Goal: Task Accomplishment & Management: Manage account settings

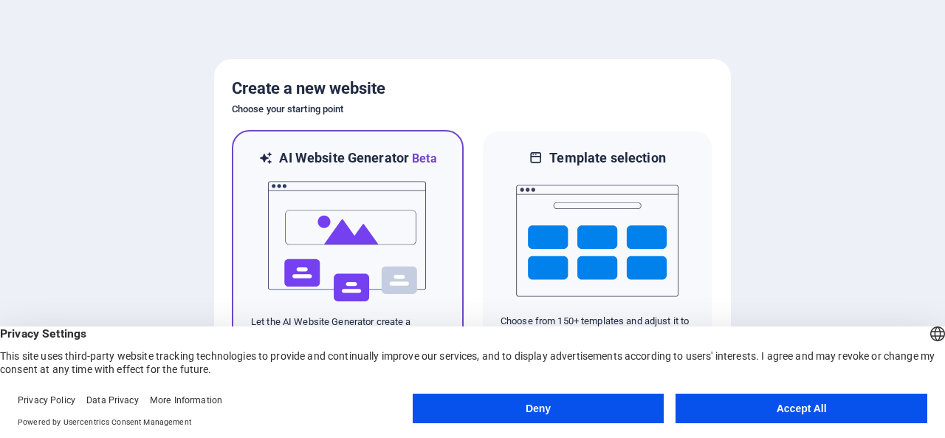
click at [316, 193] on img at bounding box center [347, 242] width 162 height 148
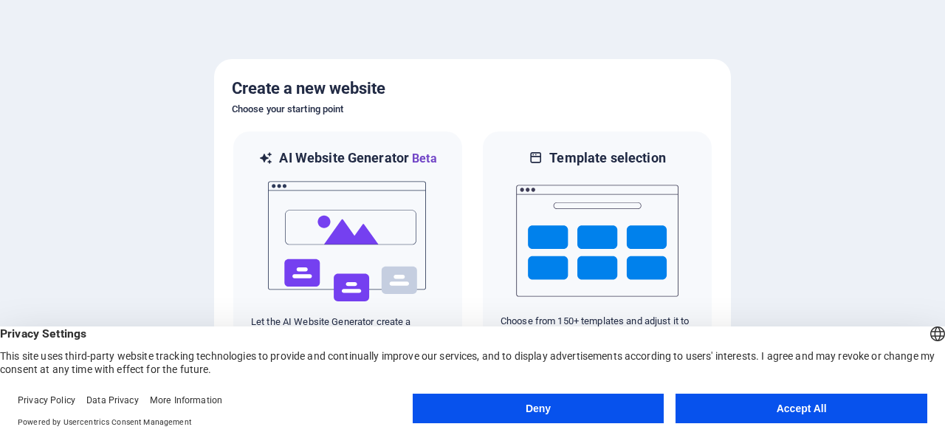
drag, startPoint x: 844, startPoint y: 412, endPoint x: 762, endPoint y: 393, distance: 84.9
click at [844, 412] on button "Accept All" at bounding box center [801, 408] width 252 height 30
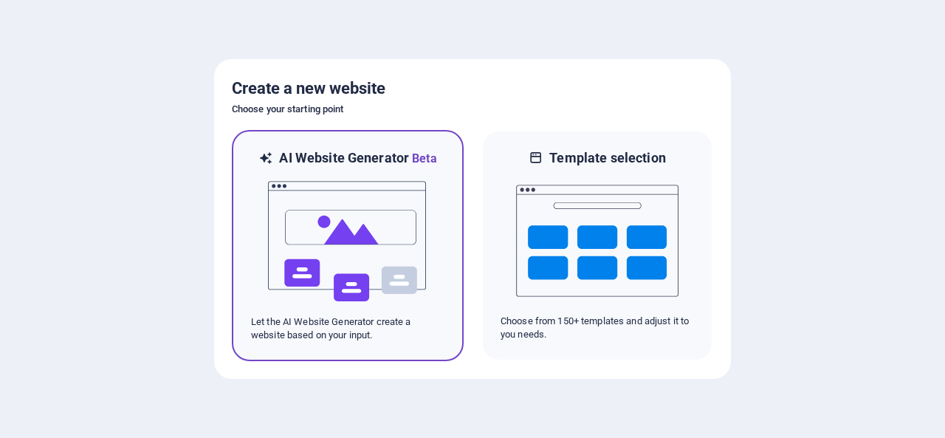
click at [391, 197] on img at bounding box center [347, 242] width 162 height 148
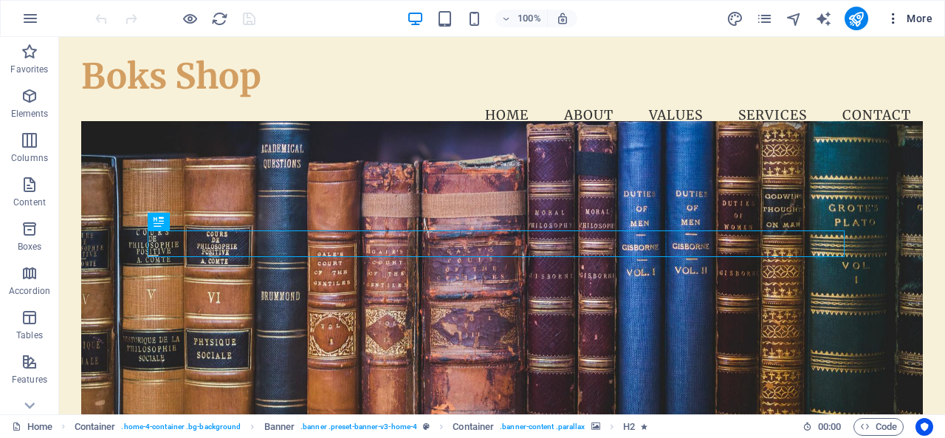
click at [928, 21] on span "More" at bounding box center [909, 18] width 46 height 15
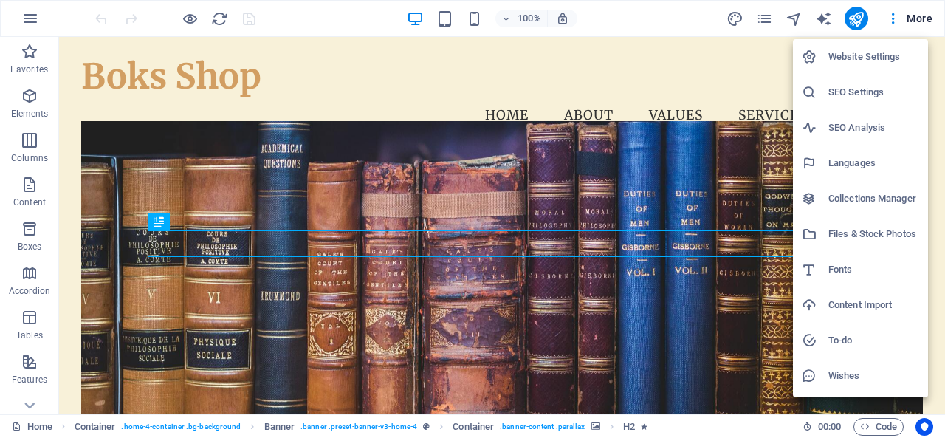
click at [859, 55] on h6 "Website Settings" at bounding box center [873, 57] width 91 height 18
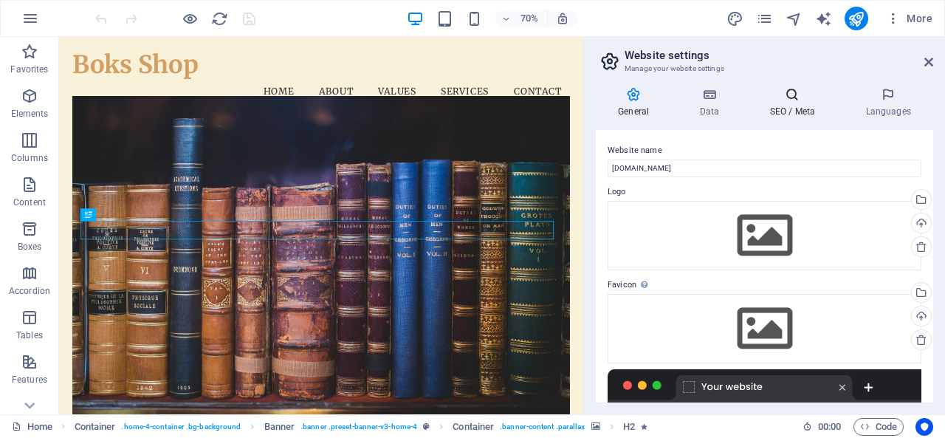
click at [798, 106] on h4 "SEO / Meta" at bounding box center [795, 102] width 96 height 31
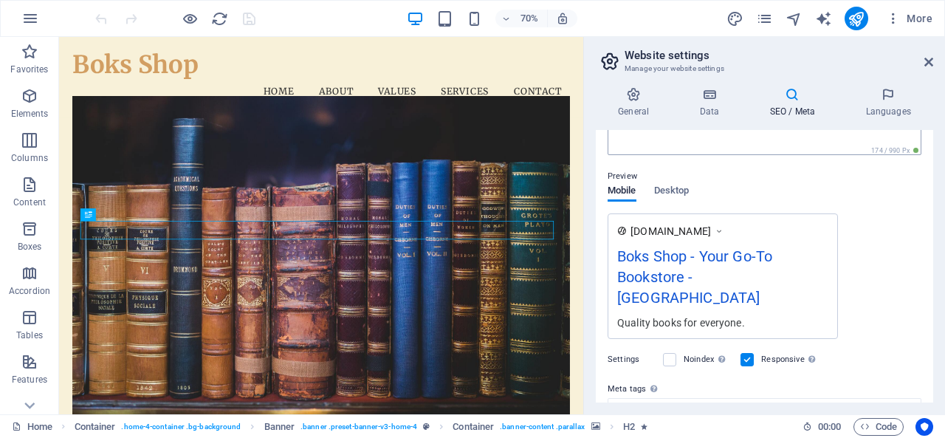
scroll to position [289, 0]
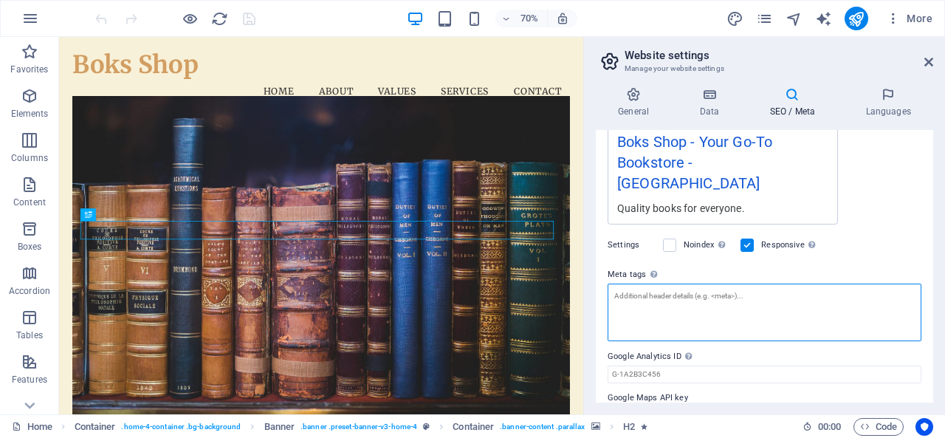
click at [744, 290] on textarea "Meta tags Enter HTML code here that will be placed inside the tags of your webs…" at bounding box center [764, 312] width 314 height 58
paste textarea "<meta name="facebook-domain-verification" content="pi40g58inf2g3gcbgoyo8nyjriin…"
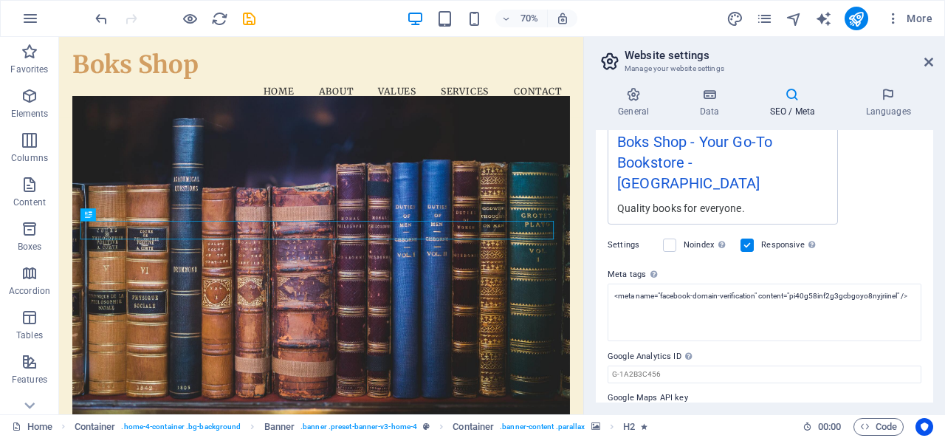
type textarea "<meta name="facebook-domain-verification" content="pi40g58inf2g3gcbgoyo8nyjriin…"
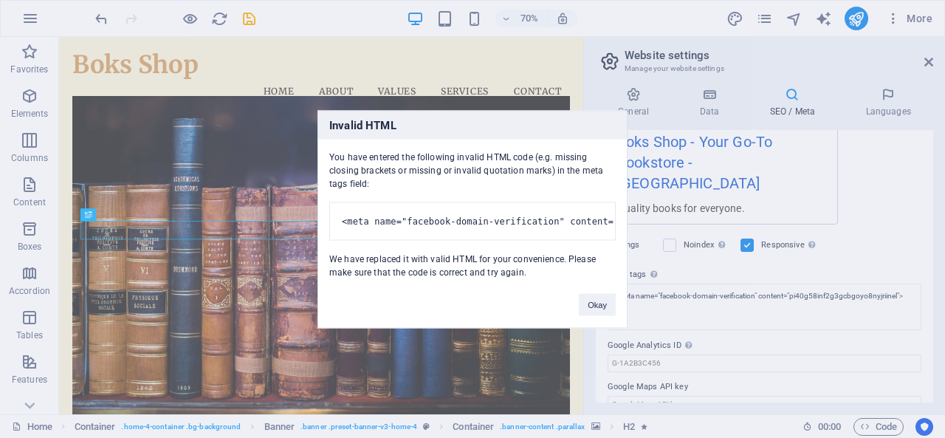
click at [600, 233] on body "Boks Shop Home Favorites Elements Columns Content Boxes Accordion Tables Featur…" at bounding box center [472, 219] width 945 height 438
click at [593, 301] on button "Okay" at bounding box center [597, 304] width 37 height 22
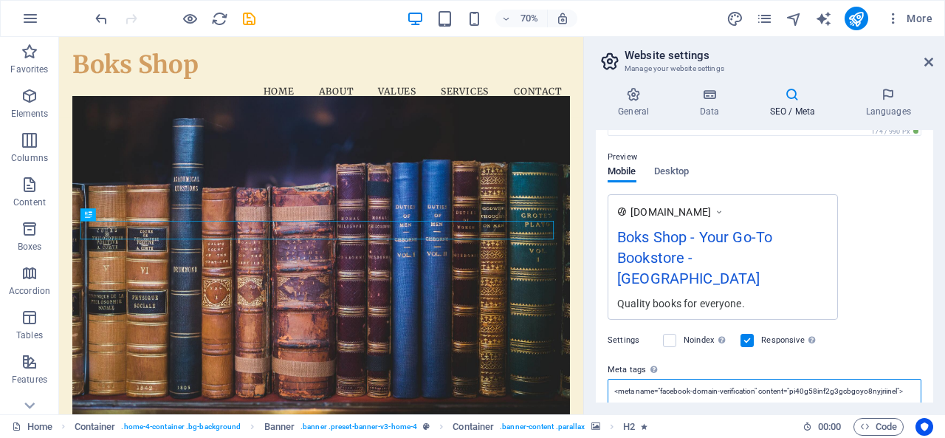
scroll to position [0, 0]
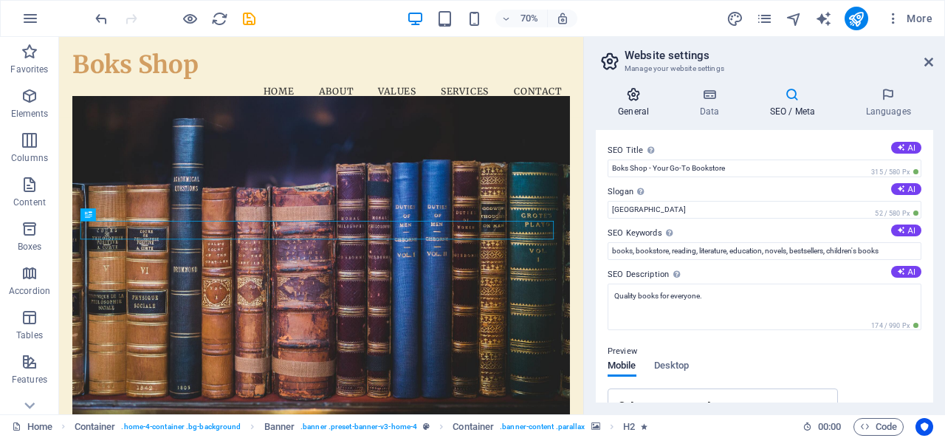
click at [639, 109] on h4 "General" at bounding box center [636, 102] width 81 height 31
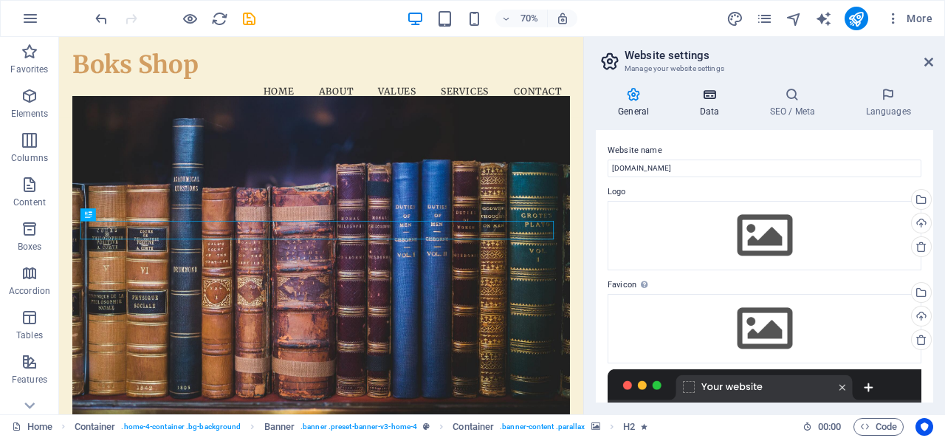
click at [710, 101] on icon at bounding box center [709, 94] width 64 height 15
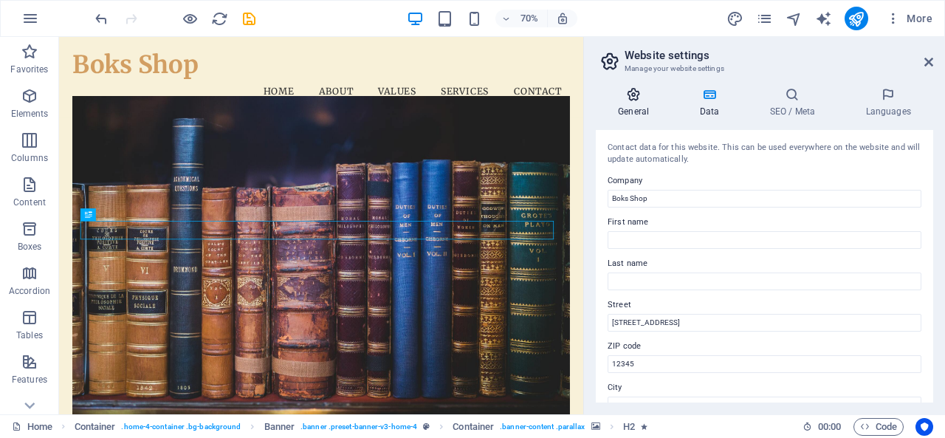
click at [627, 98] on icon at bounding box center [633, 94] width 75 height 15
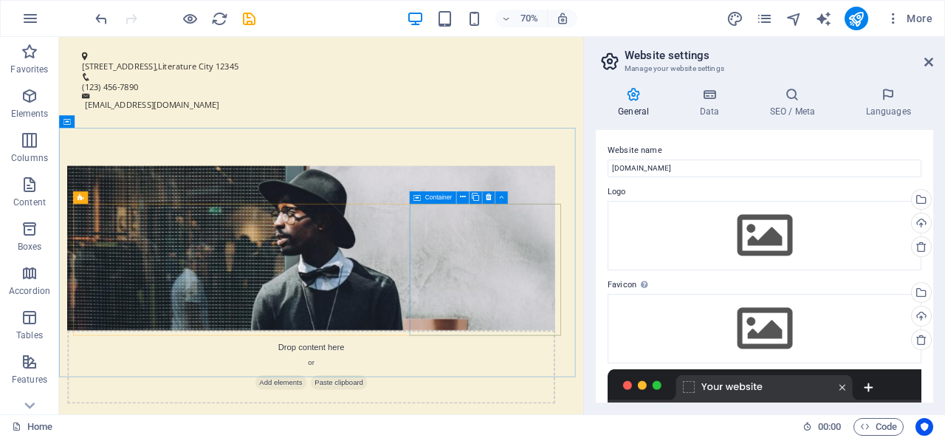
scroll to position [1033, 0]
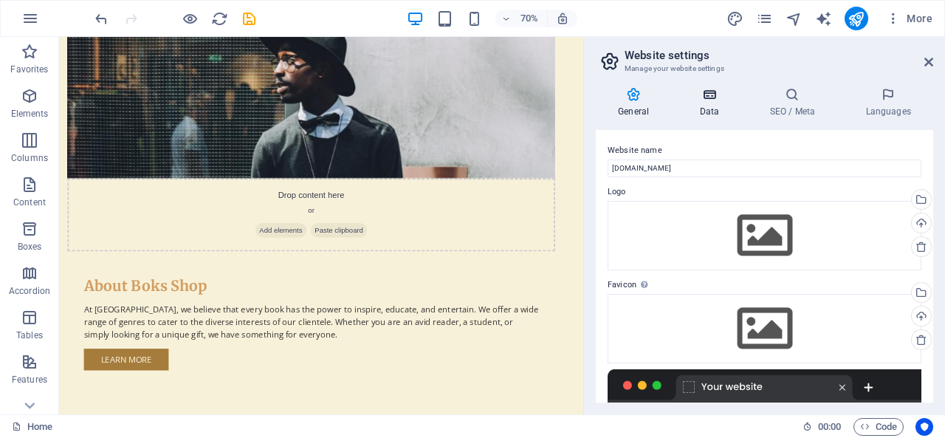
click at [717, 101] on icon at bounding box center [709, 94] width 64 height 15
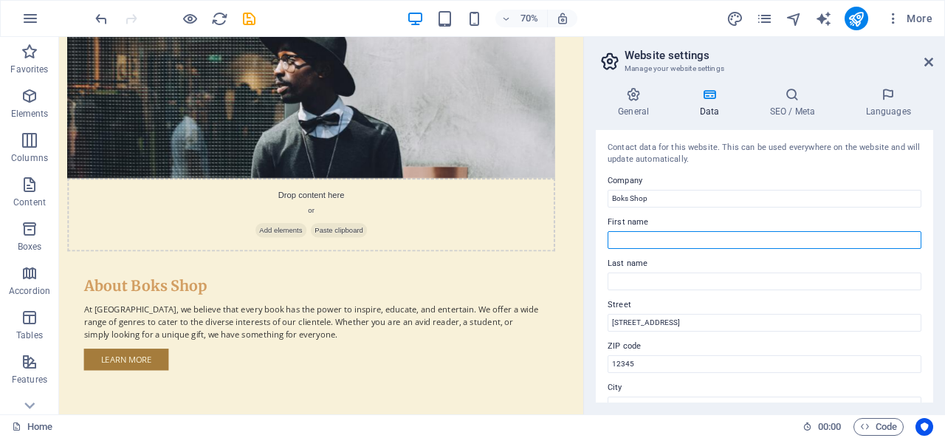
click at [674, 238] on input "First name" at bounding box center [764, 240] width 314 height 18
type input "APON"
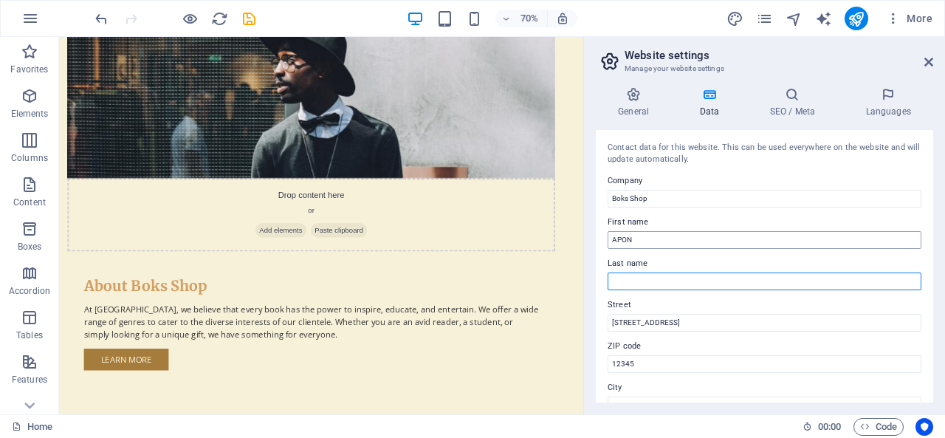
type input "ISLAM"
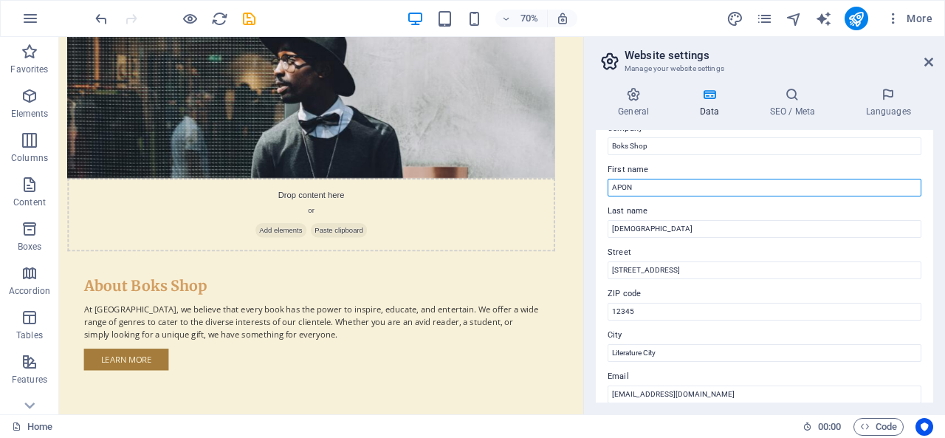
scroll to position [74, 0]
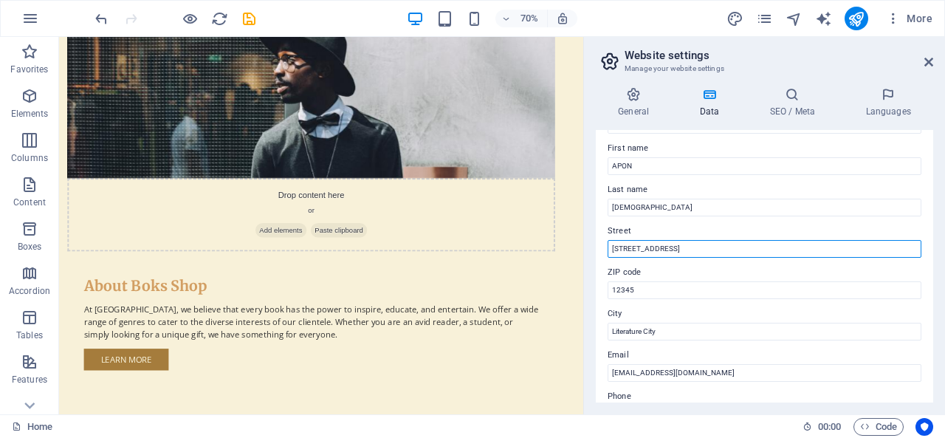
click at [688, 248] on input "123 Book St" at bounding box center [764, 249] width 314 height 18
click at [698, 253] on input "123 Book St" at bounding box center [764, 249] width 314 height 18
drag, startPoint x: 648, startPoint y: 287, endPoint x: 690, endPoint y: 342, distance: 68.9
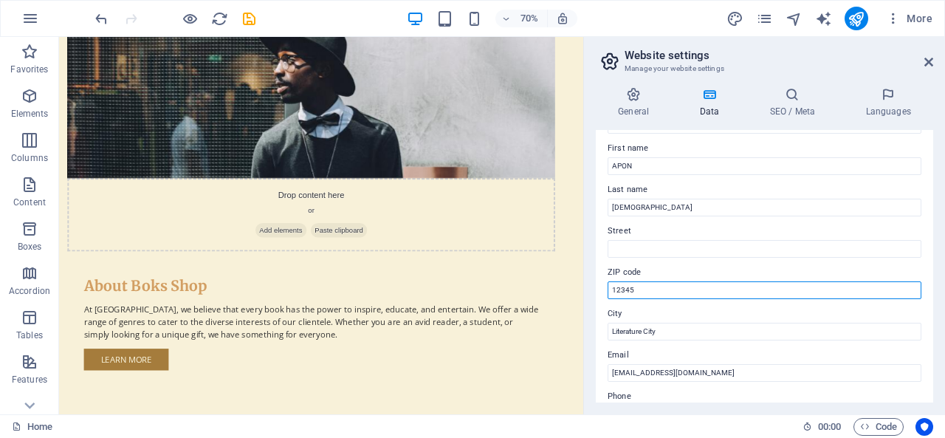
click at [668, 290] on input "12345" at bounding box center [764, 290] width 314 height 18
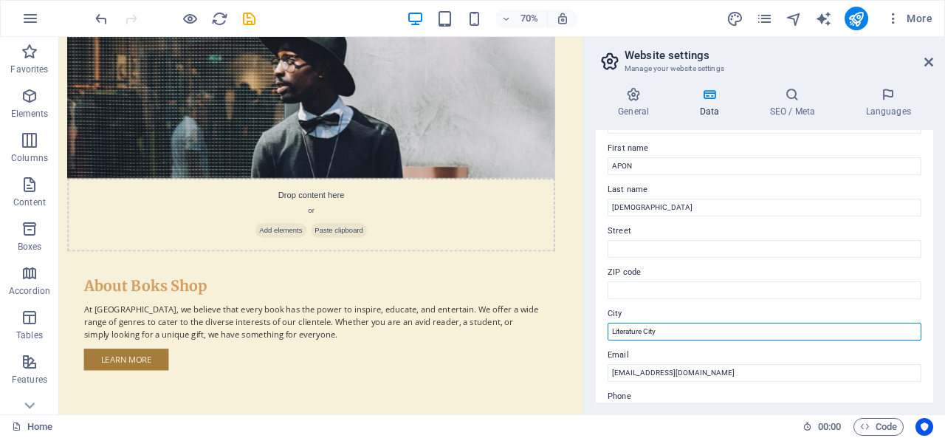
click at [673, 330] on input "Literature City" at bounding box center [764, 332] width 314 height 18
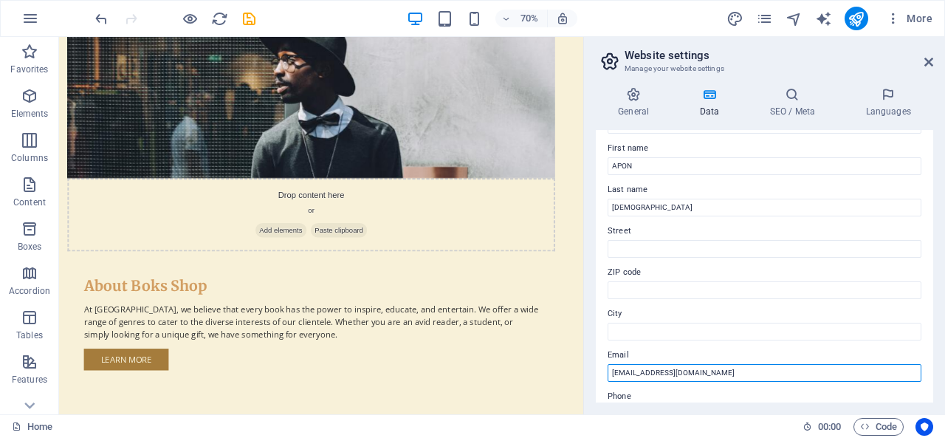
click at [676, 373] on input "info@boks.shop" at bounding box center [764, 373] width 314 height 18
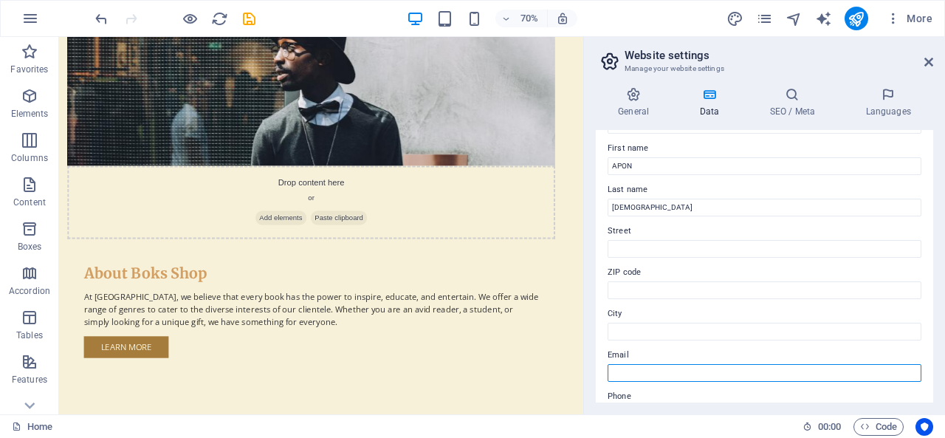
scroll to position [148, 0]
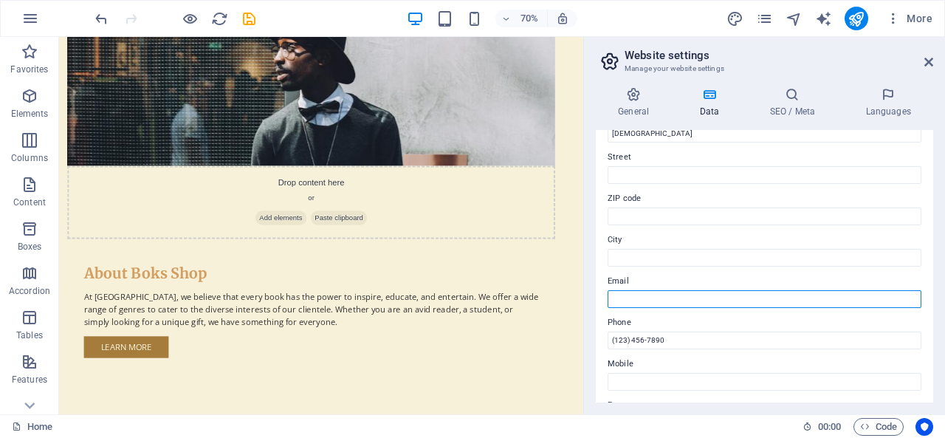
type input "info@boks.shop"
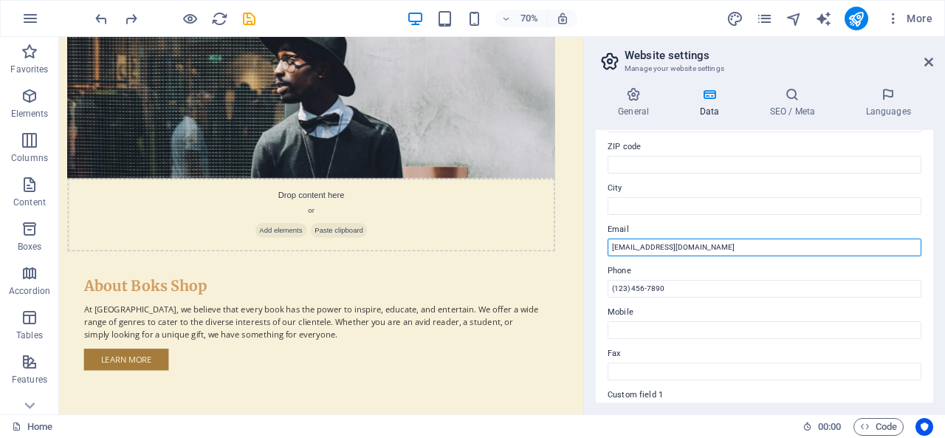
scroll to position [221, 0]
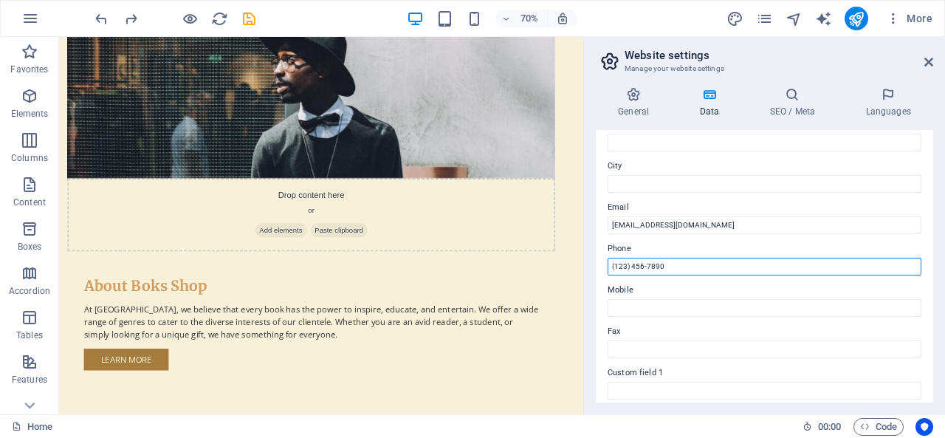
click at [690, 266] on input "(123) 456-7890" at bounding box center [764, 267] width 314 height 18
drag, startPoint x: 690, startPoint y: 266, endPoint x: 583, endPoint y: 266, distance: 107.0
click at [583, 266] on aside "Website settings Manage your website settings General Data SEO / Meta Languages…" at bounding box center [764, 225] width 362 height 377
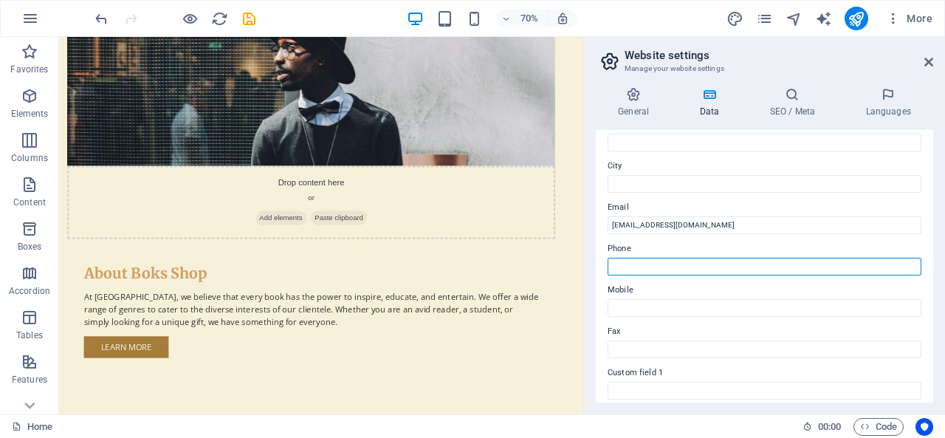
click at [719, 266] on input "Phone" at bounding box center [764, 267] width 314 height 18
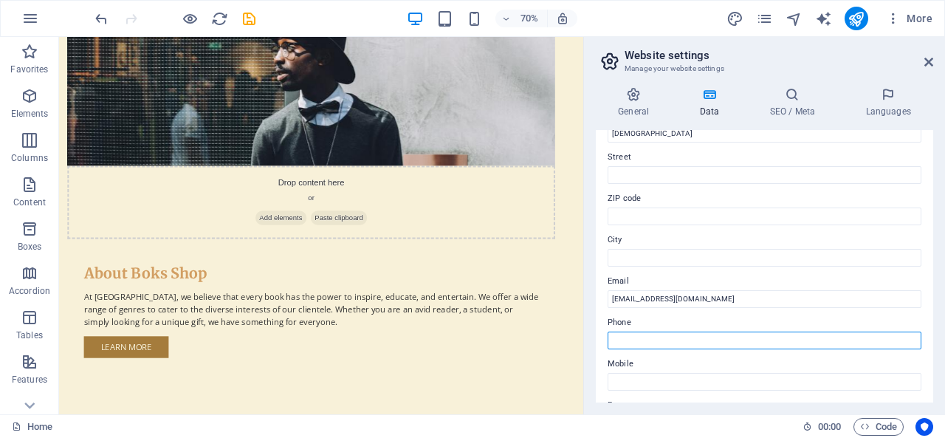
scroll to position [74, 0]
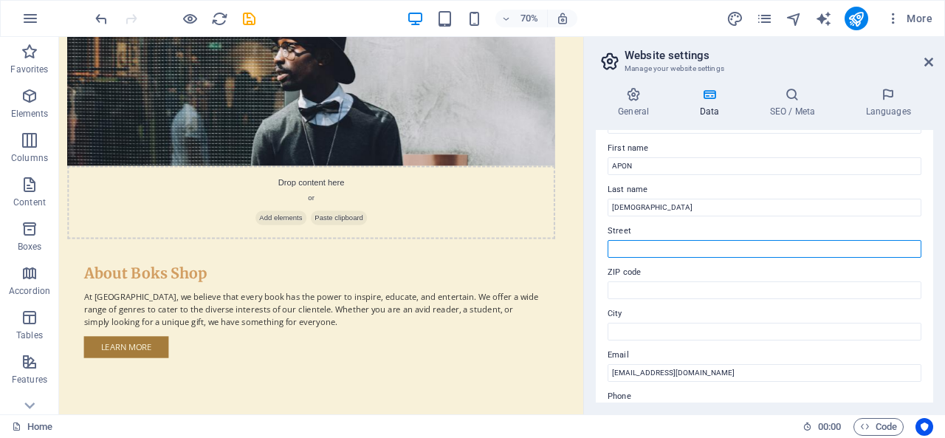
click at [662, 246] on input "Street" at bounding box center [764, 249] width 314 height 18
paste input "3363 So. Hunter Ct, West Valley City, UT, 84120, USA"
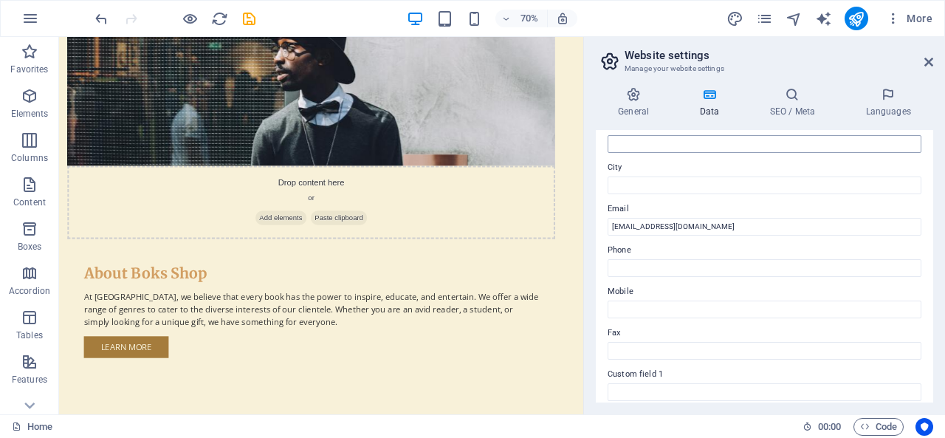
scroll to position [221, 0]
type input "3363 So. Hunter Ct, West Valley City, UT, 84120, USA"
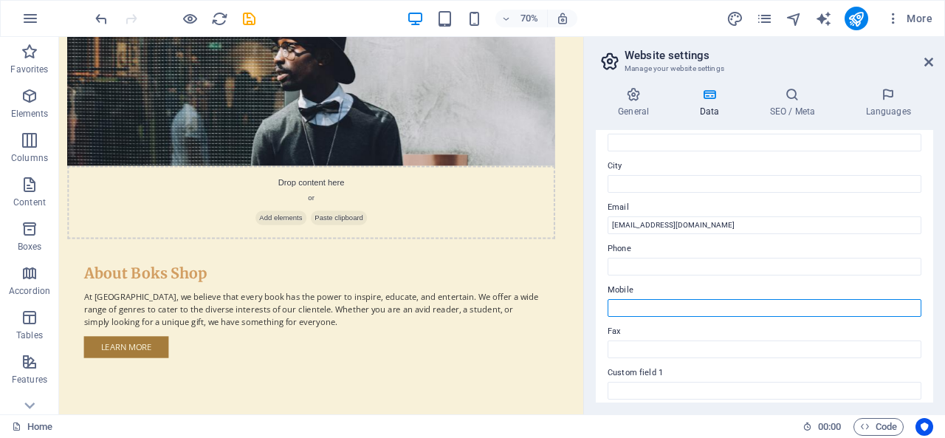
click at [647, 301] on input "Mobile" at bounding box center [764, 308] width 314 height 18
type input "3322015375"
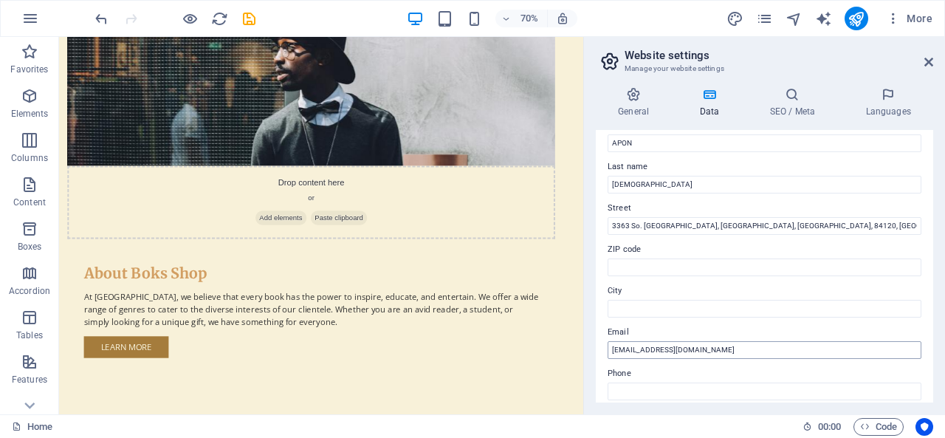
scroll to position [74, 0]
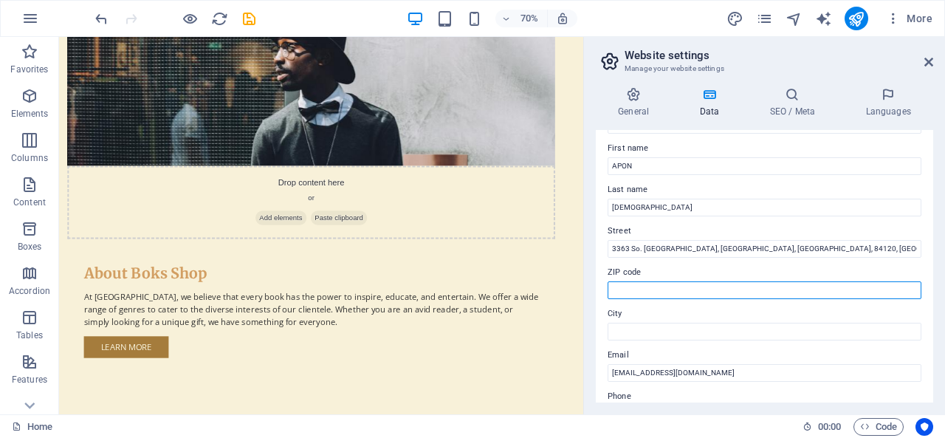
click at [674, 290] on input "ZIP code" at bounding box center [764, 290] width 314 height 18
type input "84120"
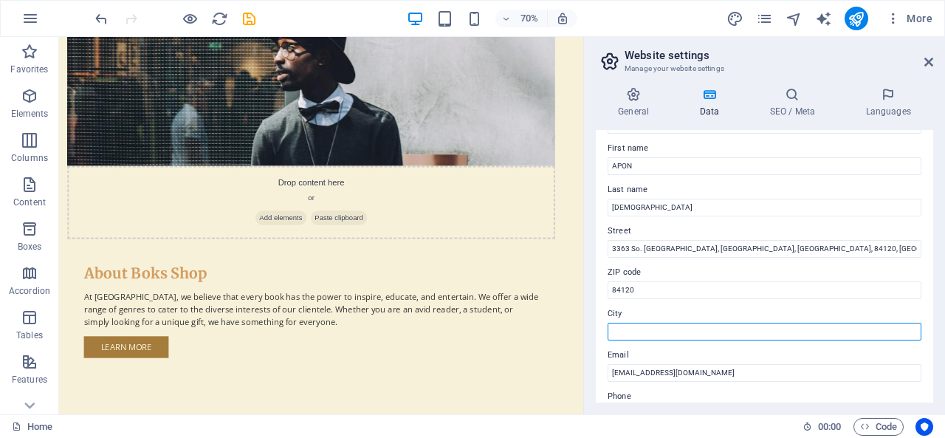
click at [692, 333] on input "City" at bounding box center [764, 332] width 314 height 18
type input "West Valley City,"
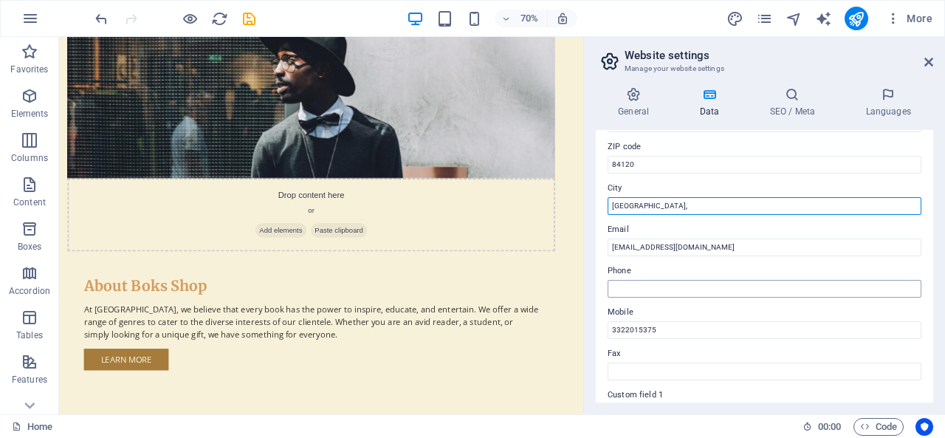
scroll to position [221, 0]
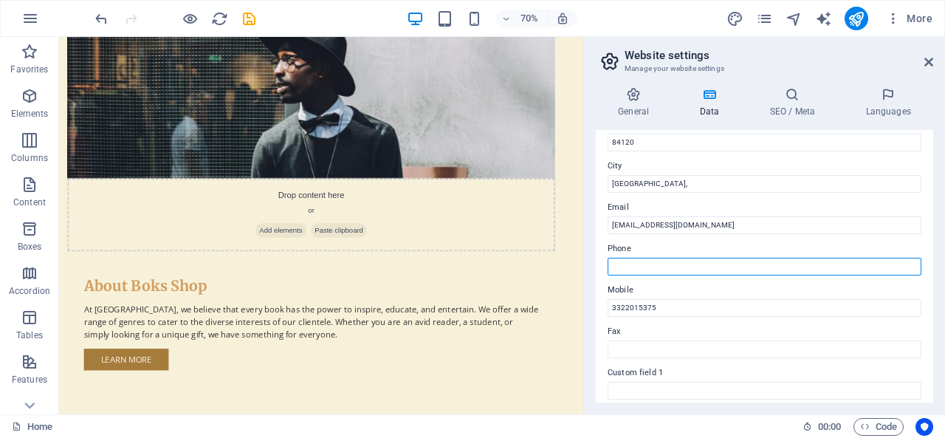
click at [673, 262] on input "Phone" at bounding box center [764, 267] width 314 height 18
type input "3322015375"
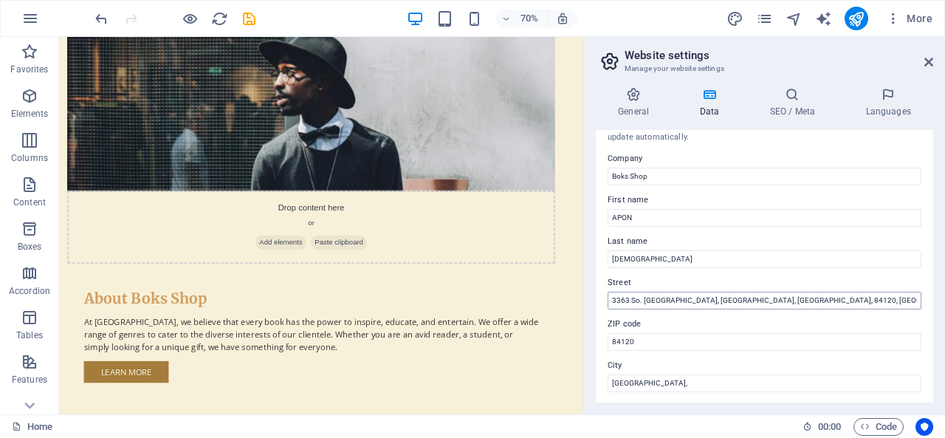
scroll to position [0, 0]
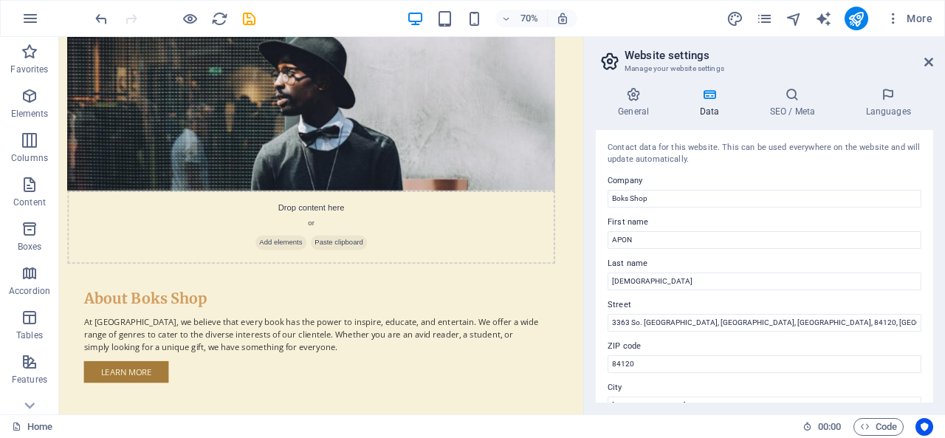
click at [812, 56] on h2 "Website settings" at bounding box center [778, 55] width 309 height 13
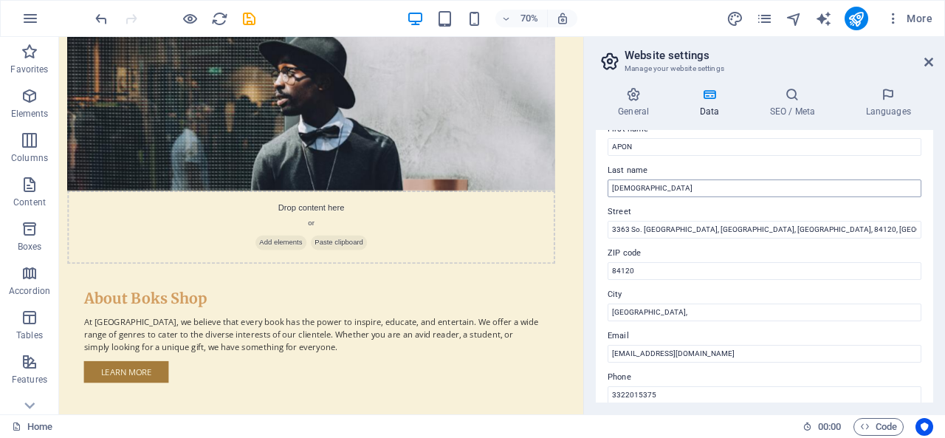
scroll to position [148, 0]
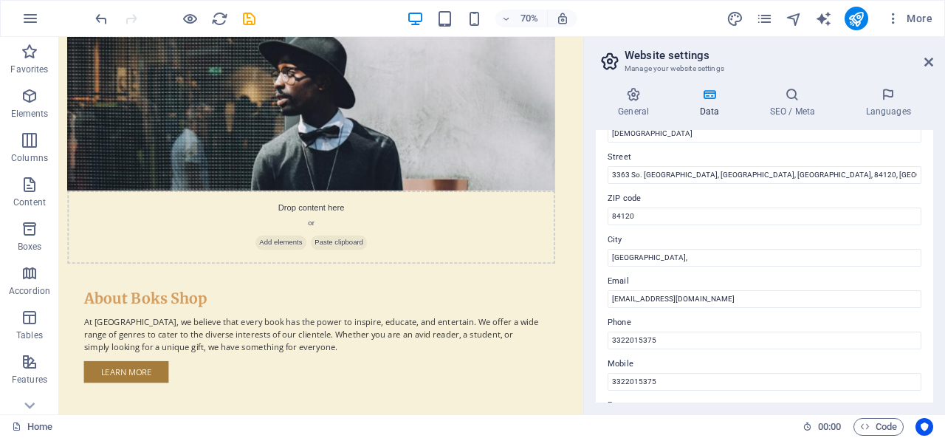
click at [602, 165] on div "Contact data for this website. This can be used everywhere on the website and w…" at bounding box center [764, 266] width 337 height 272
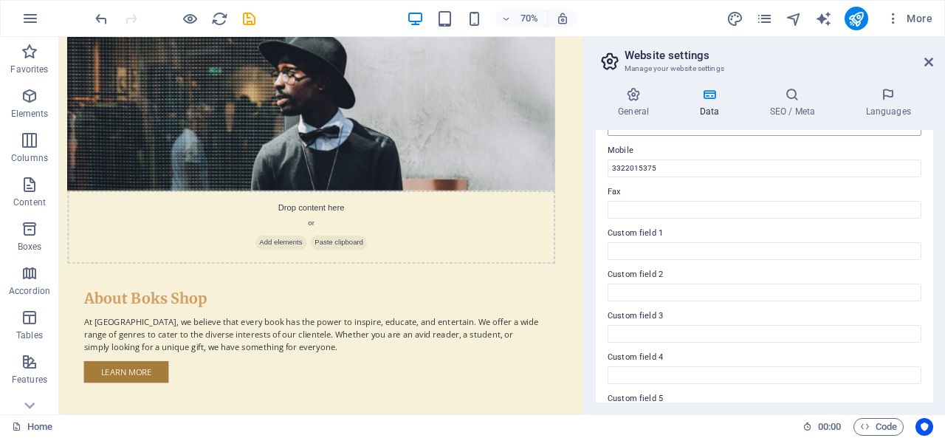
scroll to position [436, 0]
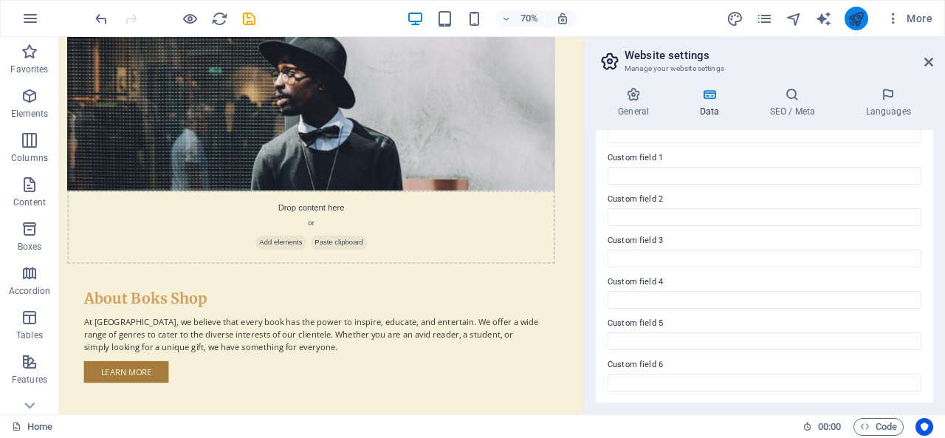
click at [855, 17] on icon "publish" at bounding box center [855, 18] width 17 height 17
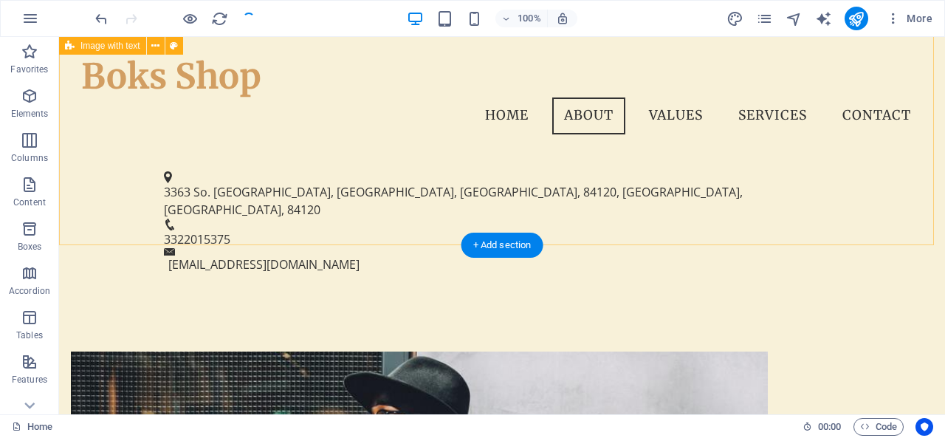
scroll to position [299, 0]
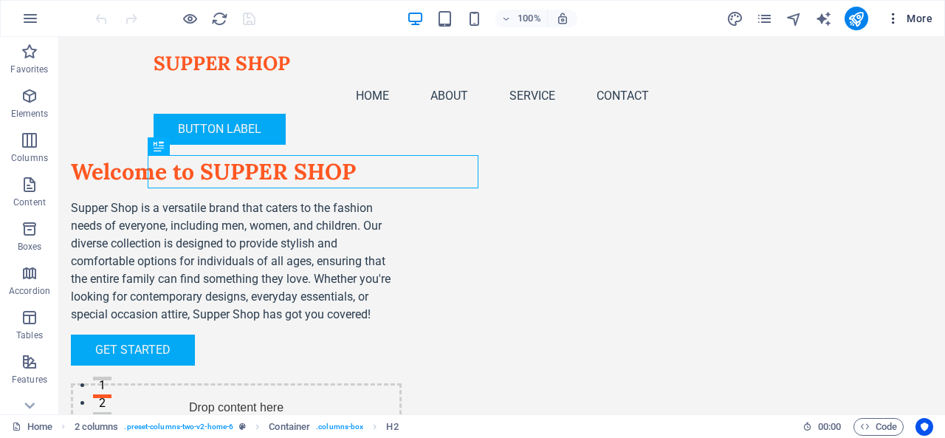
click at [913, 15] on span "More" at bounding box center [909, 18] width 46 height 15
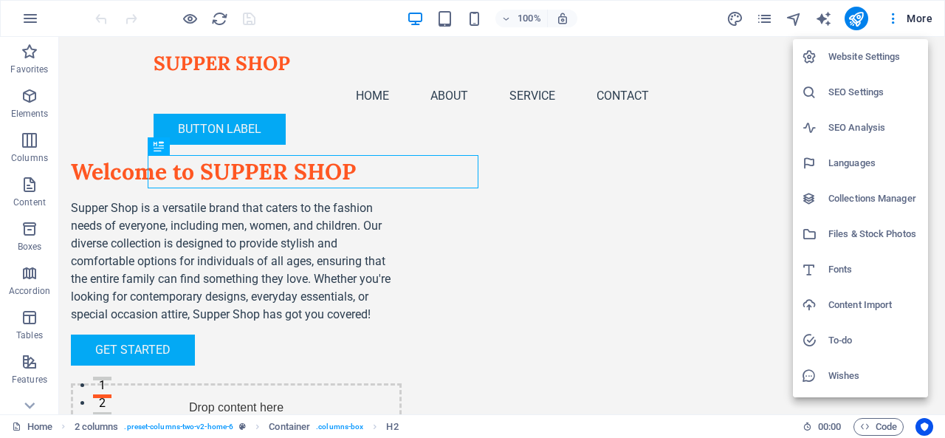
click at [839, 60] on h6 "Website Settings" at bounding box center [873, 57] width 91 height 18
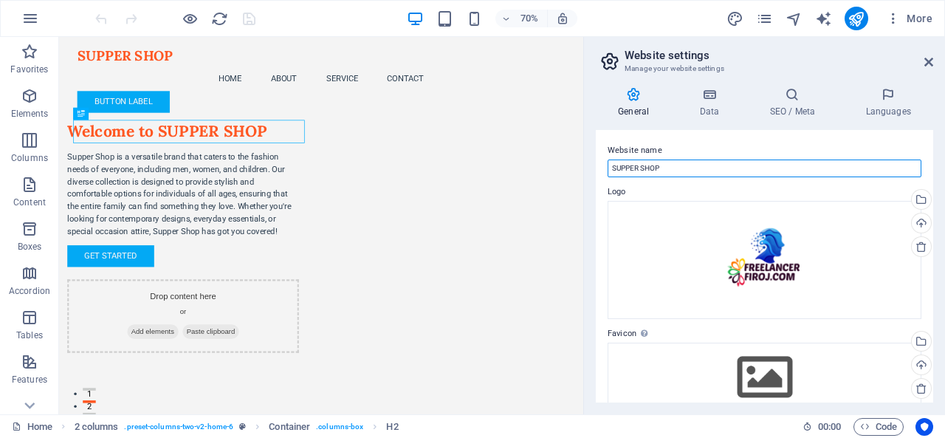
click at [695, 169] on input "SUPPER SHOP" at bounding box center [764, 168] width 314 height 18
click at [696, 169] on input "SUPPER SHOP" at bounding box center [764, 168] width 314 height 18
type input "B"
paste input "Boks Shop"
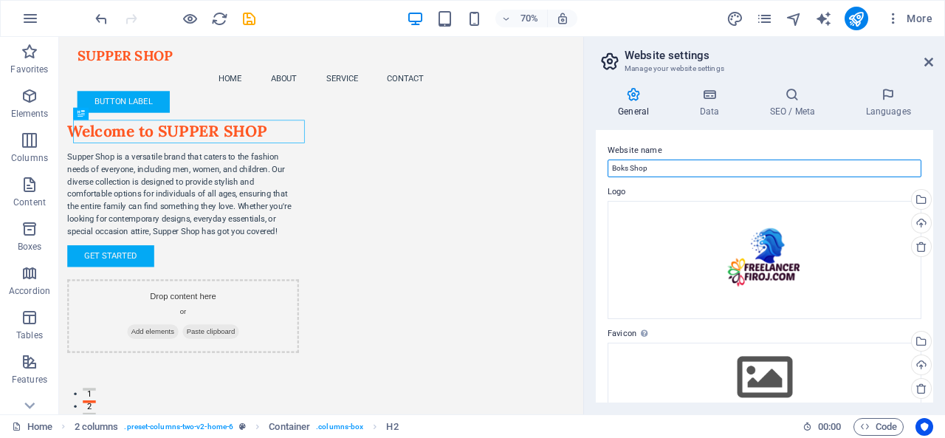
type input "Boks Shop"
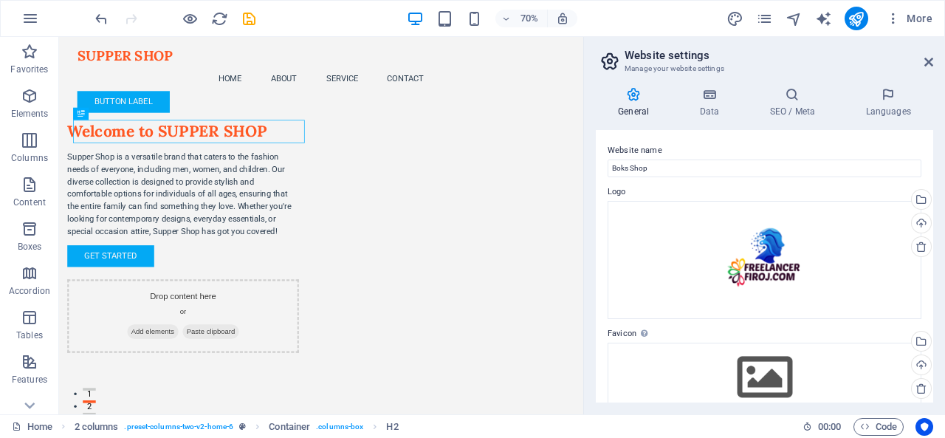
click at [697, 143] on label "Website name" at bounding box center [764, 151] width 314 height 18
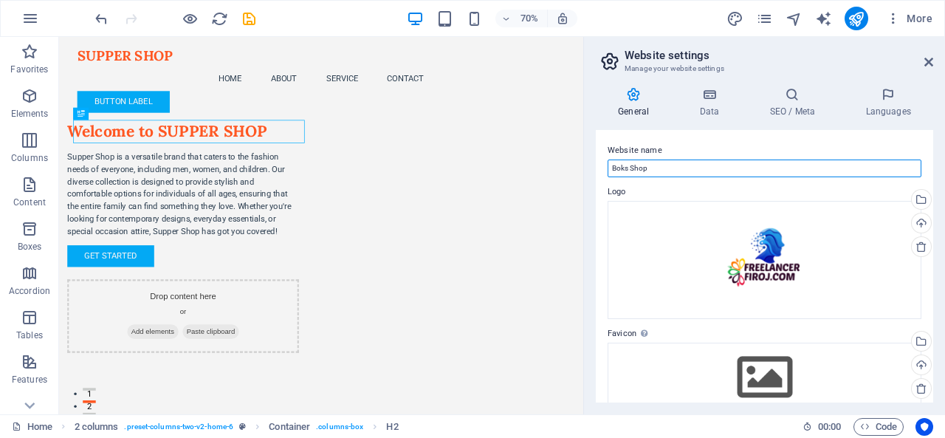
click at [697, 159] on input "Boks Shop" at bounding box center [764, 168] width 314 height 18
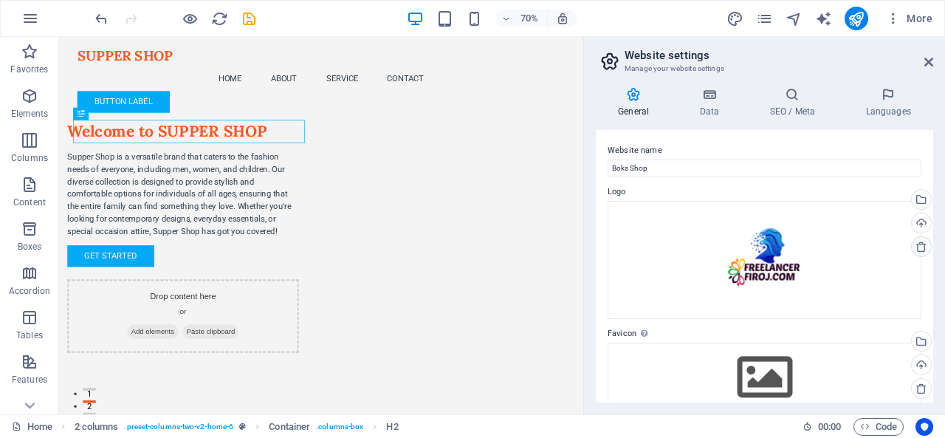
click at [915, 247] on icon at bounding box center [921, 247] width 12 height 12
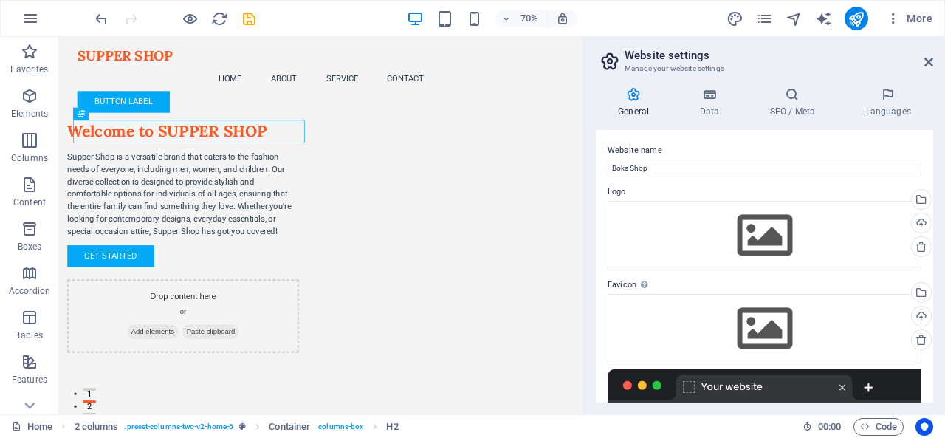
click at [757, 50] on h2 "Website settings" at bounding box center [778, 55] width 309 height 13
click at [702, 112] on h4 "Data" at bounding box center [712, 102] width 70 height 31
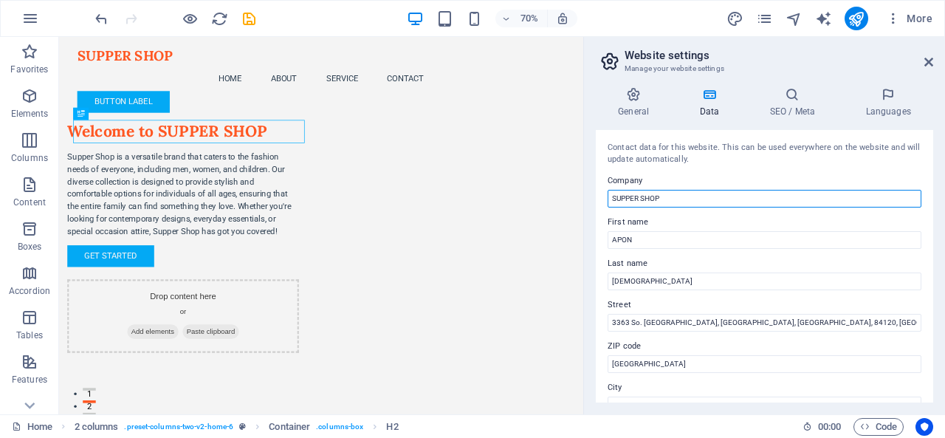
click at [682, 195] on input "SUPPER SHOP" at bounding box center [764, 199] width 314 height 18
click at [682, 196] on input "SUPPER SHOP" at bounding box center [764, 199] width 314 height 18
paste input "Boks Shop"
type input "Boks Shop"
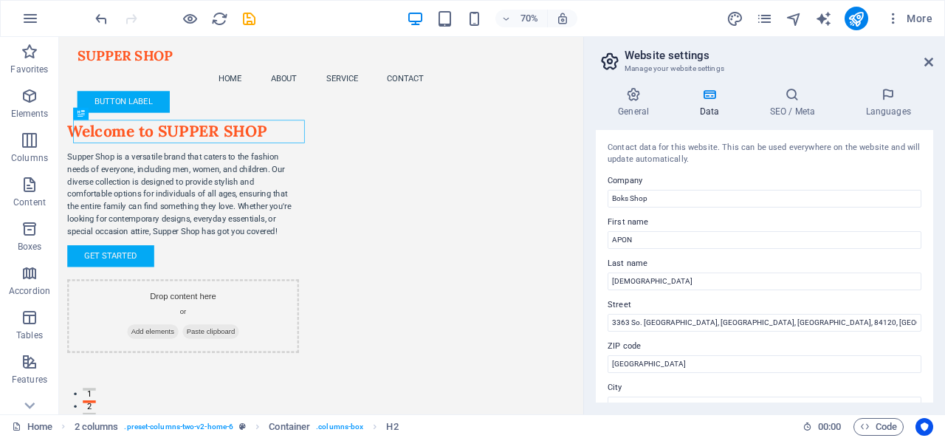
click at [728, 164] on div "Contact data for this website. This can be used everywhere on the website and w…" at bounding box center [764, 154] width 314 height 24
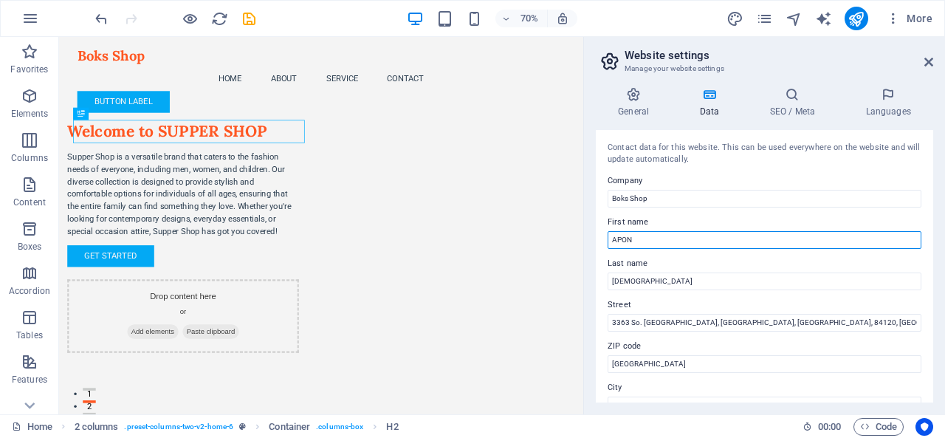
click at [663, 241] on input "APON" at bounding box center [764, 240] width 314 height 18
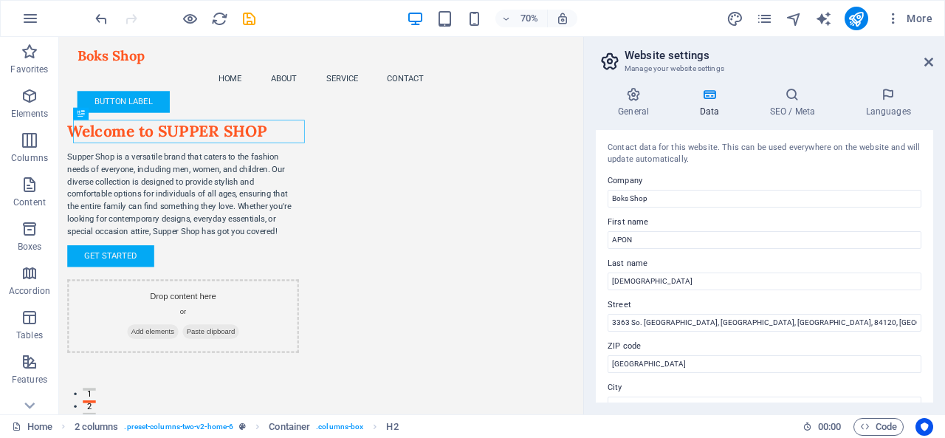
click at [711, 210] on div "Contact data for this website. This can be used everywhere on the website and w…" at bounding box center [764, 266] width 337 height 272
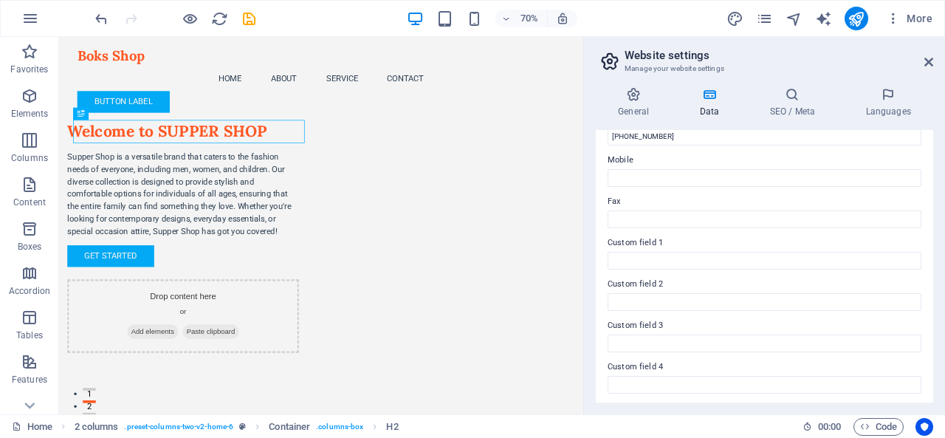
scroll to position [369, 0]
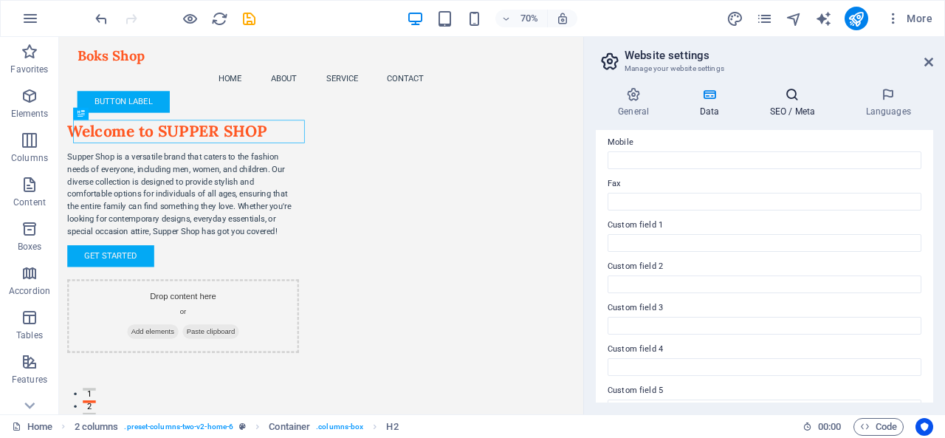
click at [778, 98] on icon at bounding box center [792, 94] width 90 height 15
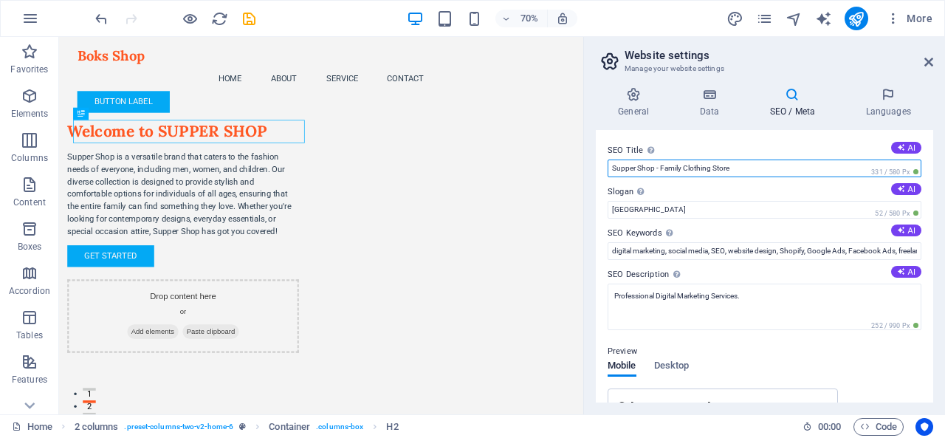
click at [735, 164] on input "Supper Shop - Family Clothing Store" at bounding box center [764, 168] width 314 height 18
paste input "Boks Shop"
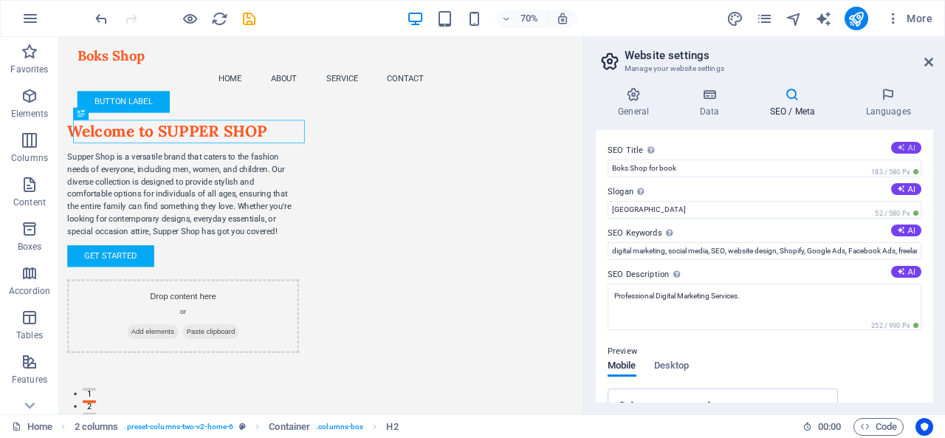
click at [905, 144] on button "AI" at bounding box center [906, 148] width 30 height 12
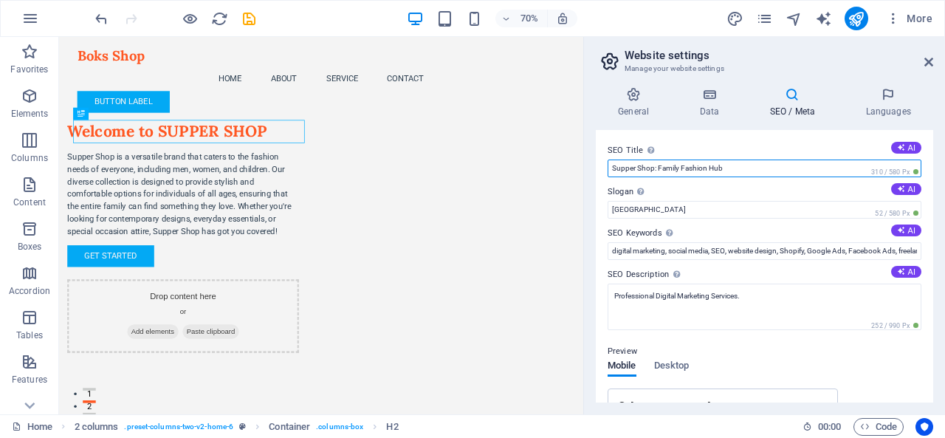
click at [760, 172] on input "Supper Shop: Family Fashion Hub" at bounding box center [764, 168] width 314 height 18
paste input "Boks Shop"
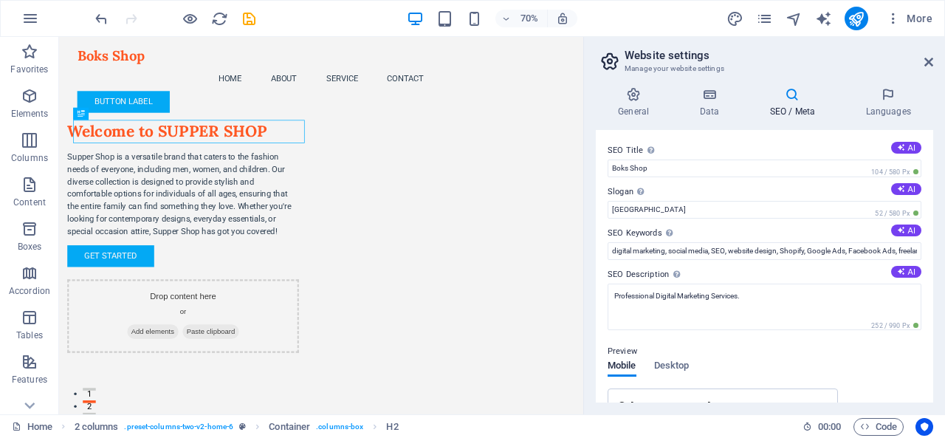
click at [748, 142] on label "SEO Title The title of your website - make it something that stands out in sear…" at bounding box center [764, 151] width 314 height 18
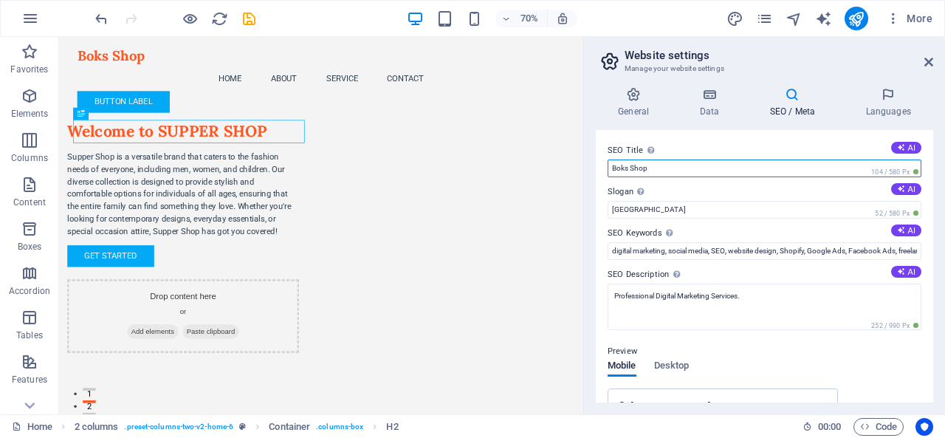
click at [748, 159] on input "Boks Shop" at bounding box center [764, 168] width 314 height 18
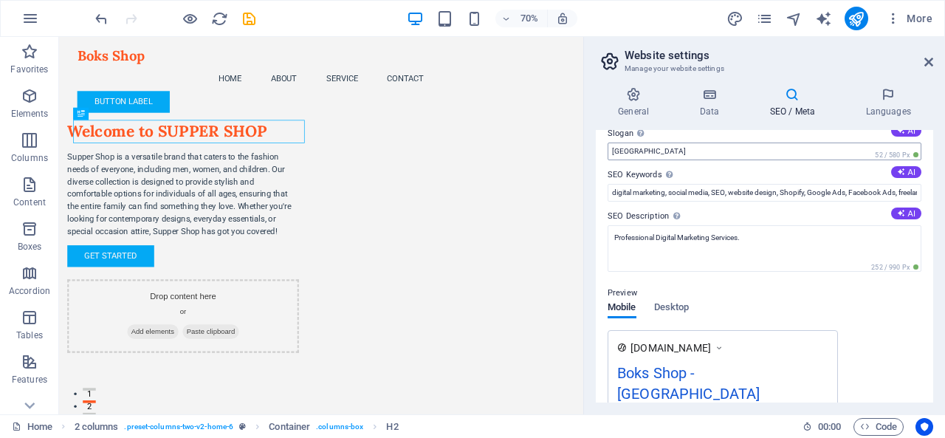
scroll to position [0, 0]
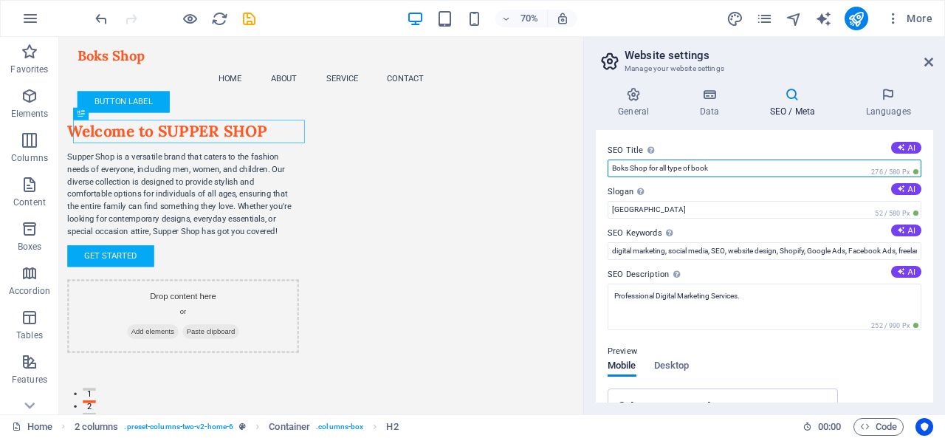
type input "Boks Shop for all type of book"
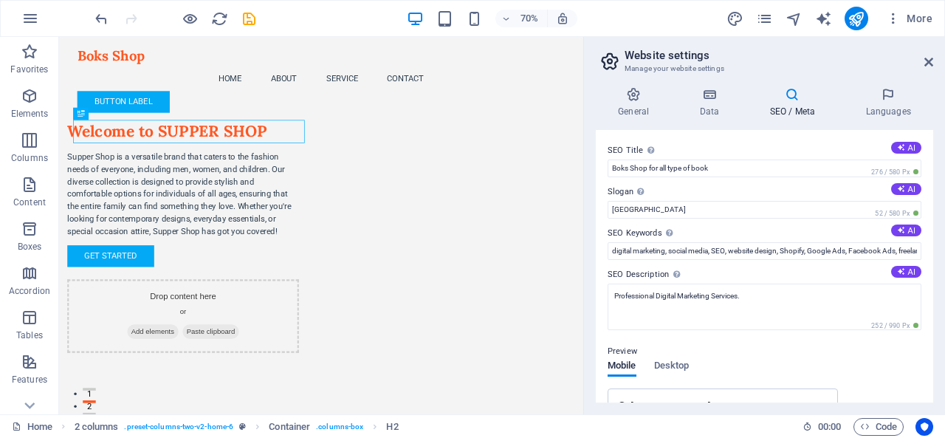
click at [712, 145] on label "SEO Title The title of your website - make it something that stands out in sear…" at bounding box center [764, 151] width 314 height 18
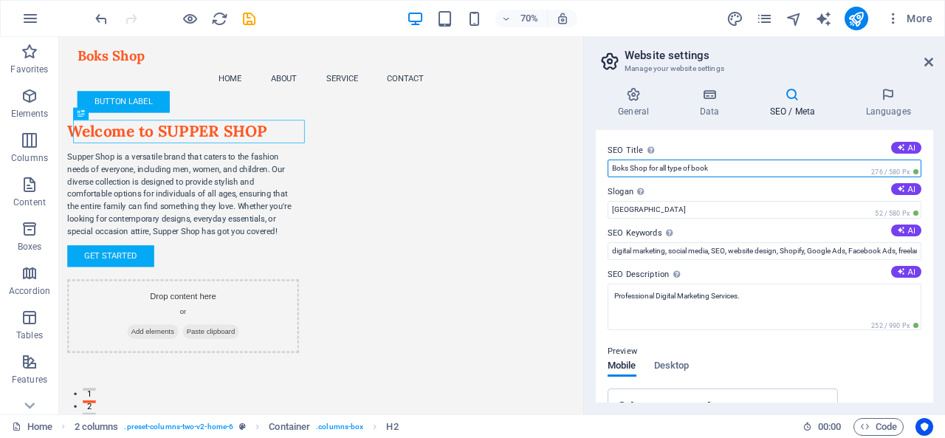
click at [712, 159] on input "Boks Shop for all type of book" at bounding box center [764, 168] width 314 height 18
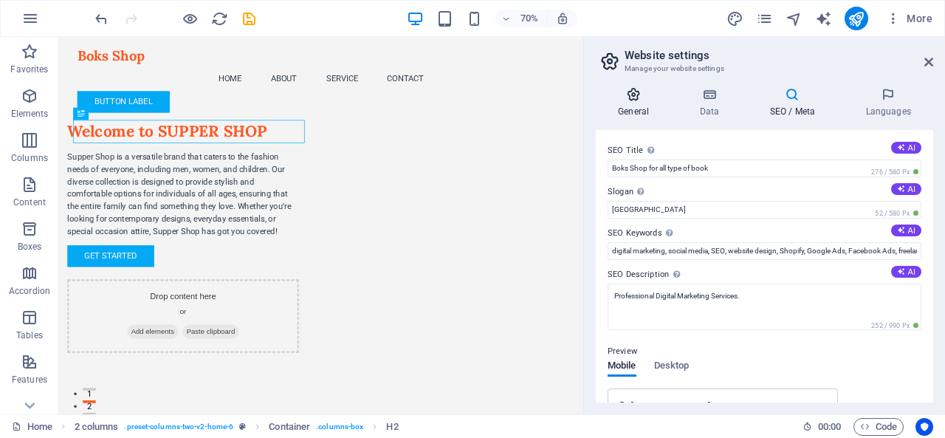
click at [602, 103] on h4 "General" at bounding box center [636, 102] width 81 height 31
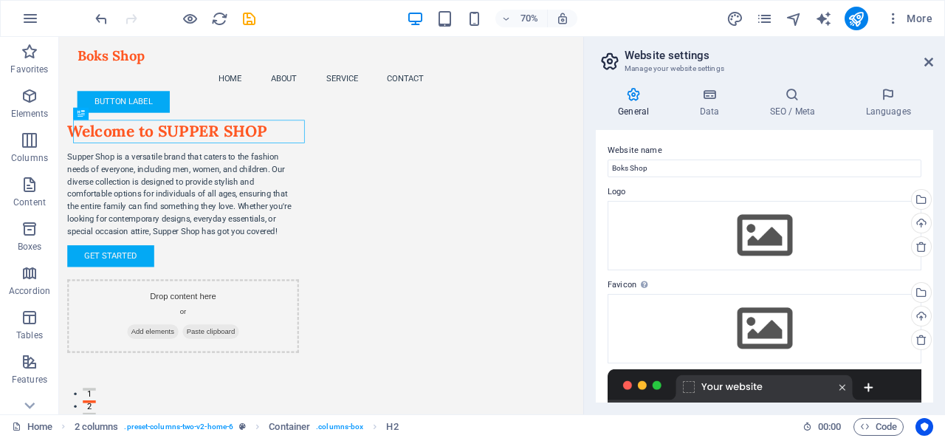
click at [598, 94] on icon at bounding box center [633, 94] width 75 height 15
click at [250, 174] on div "Welcome to SUPPER SHOP" at bounding box center [236, 171] width 331 height 33
click at [193, 133] on div "Drag here to replace the existing content. Press “Ctrl” if you want to create a…" at bounding box center [321, 225] width 524 height 377
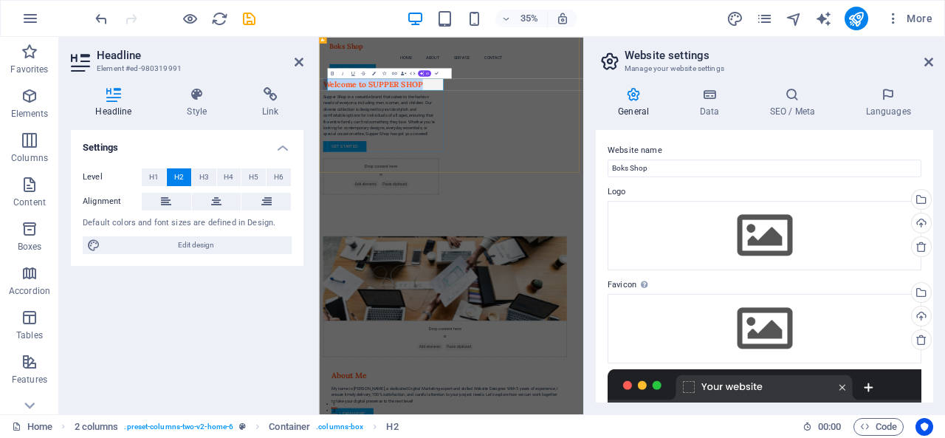
click at [515, 167] on h2 "Welcome to SUPPER SHOP" at bounding box center [496, 171] width 331 height 33
drag, startPoint x: 478, startPoint y: 168, endPoint x: 652, endPoint y: 168, distance: 174.2
click at [652, 168] on h2 "Welcome to SUPPER SHOP" at bounding box center [496, 171] width 331 height 33
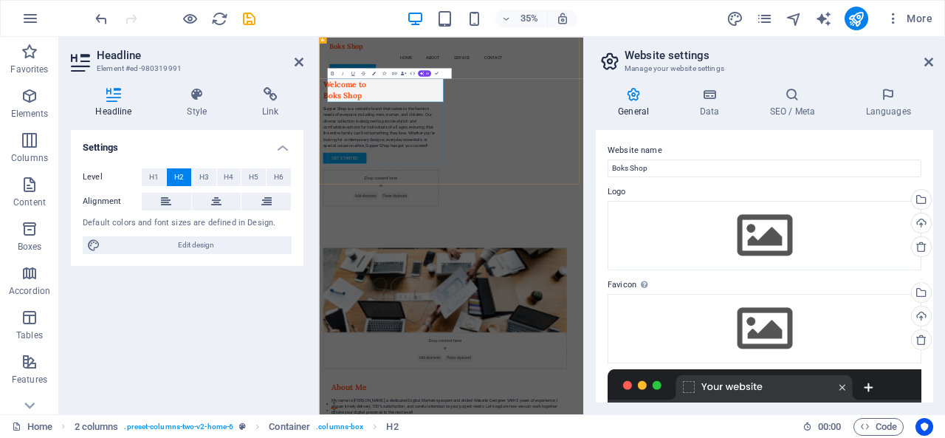
click at [347, 201] on h2 "Welcome to Boks Shop" at bounding box center [496, 188] width 331 height 66
click at [352, 200] on h2 "Welcome to Boks Shop" at bounding box center [496, 188] width 331 height 66
click at [348, 200] on h2 "Welcome to Boks Shop" at bounding box center [496, 188] width 331 height 66
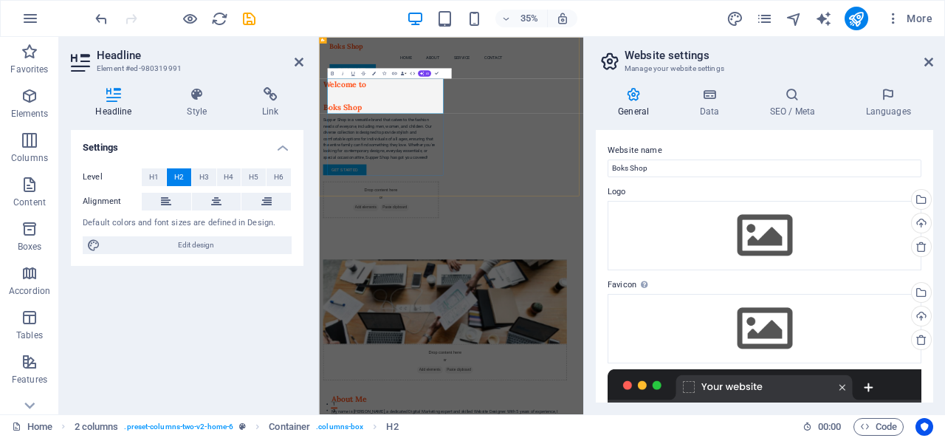
click at [349, 231] on h2 "Welcome to ‌Boks Shop" at bounding box center [496, 205] width 331 height 100
click at [545, 241] on h2 "Welcome to ‌Boks Shop" at bounding box center [496, 205] width 331 height 100
click at [344, 228] on h2 "Welcome to ‌Boks Shop" at bounding box center [496, 205] width 331 height 100
click at [455, 199] on h2 "Welcome to ‌Boks Shop" at bounding box center [496, 205] width 331 height 100
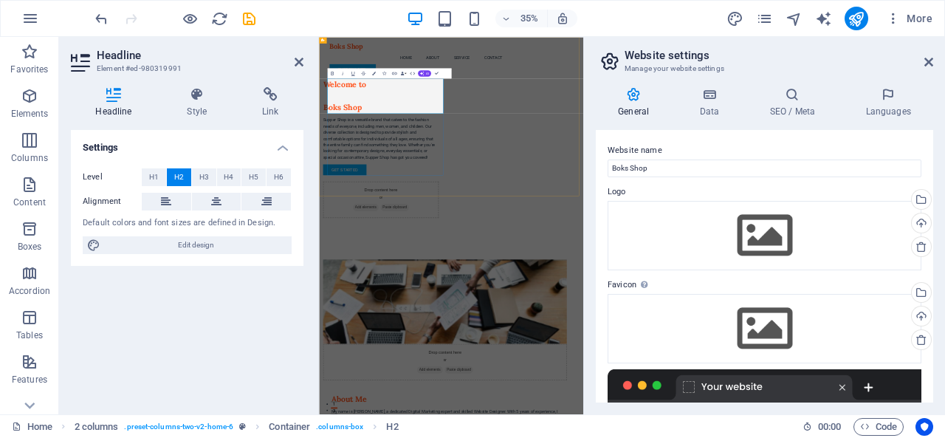
click at [463, 203] on h2 "Welcome to ‌Boks Shop" at bounding box center [496, 205] width 331 height 100
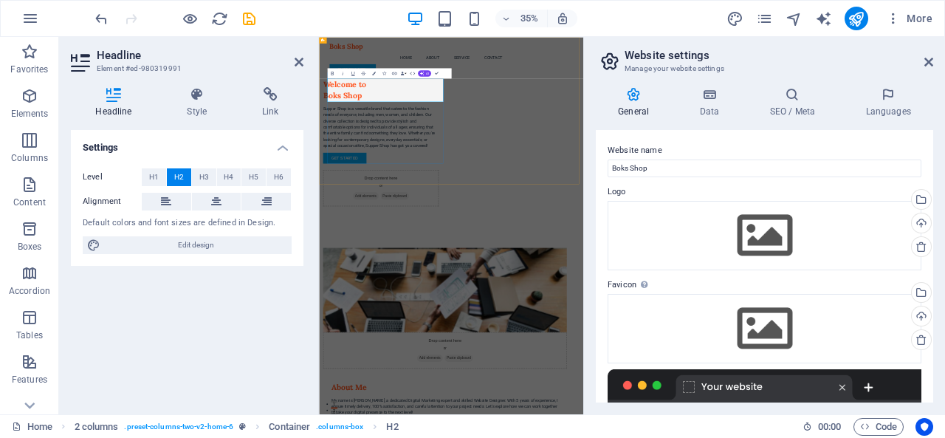
click at [529, 206] on h2 "Welcome to ‌Boks Shop" at bounding box center [496, 188] width 331 height 66
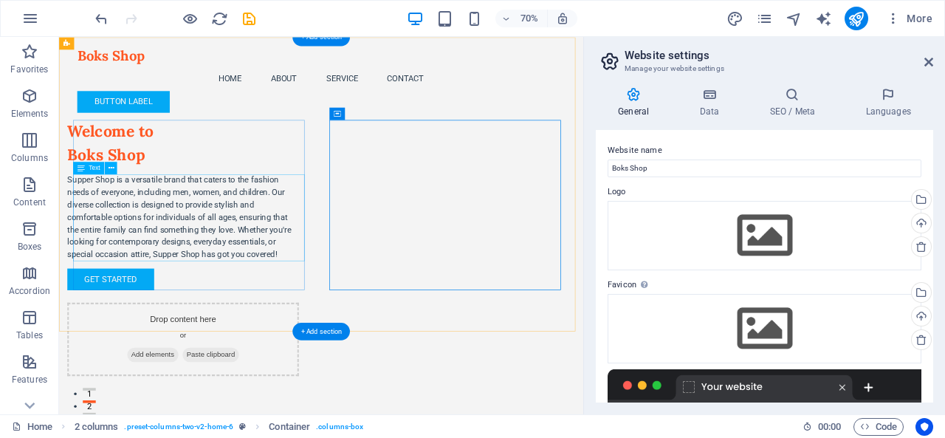
click at [278, 282] on div "Supper Shop is a versatile brand that caters to the fashion needs of everyone, …" at bounding box center [236, 294] width 331 height 124
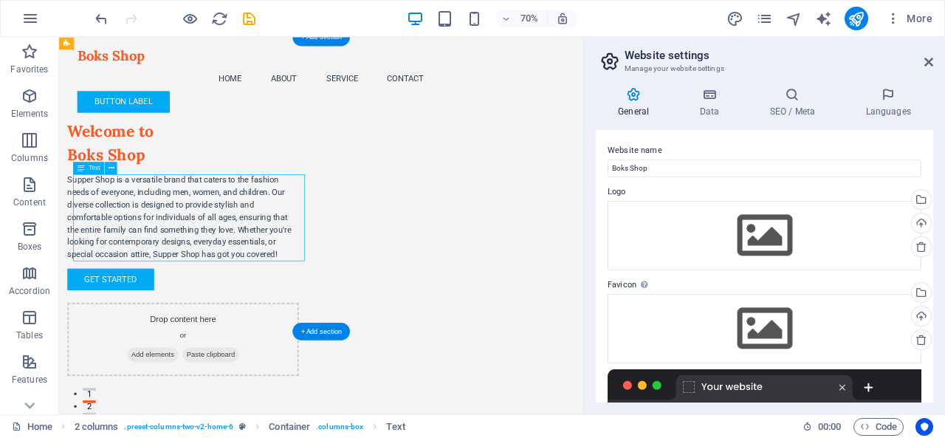
click at [278, 283] on div "Supper Shop is a versatile brand that caters to the fashion needs of everyone, …" at bounding box center [236, 294] width 331 height 124
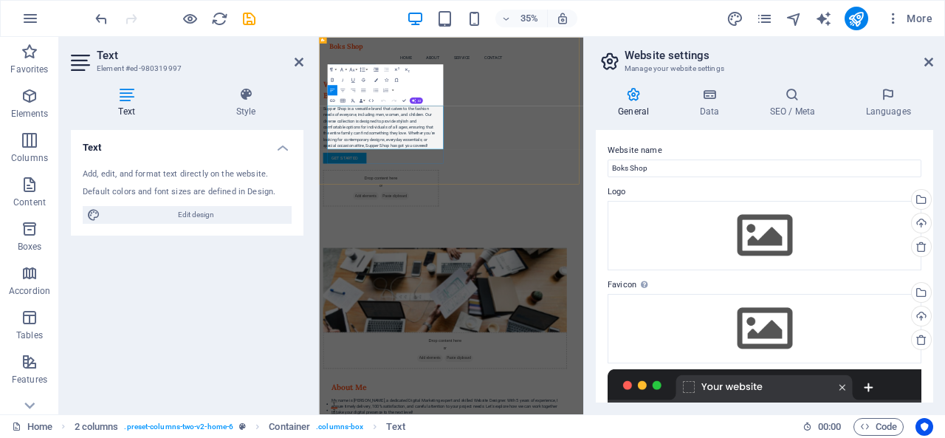
click at [470, 280] on p "Supper Shop is a versatile brand that caters to the fashion needs of everyone, …" at bounding box center [496, 294] width 331 height 124
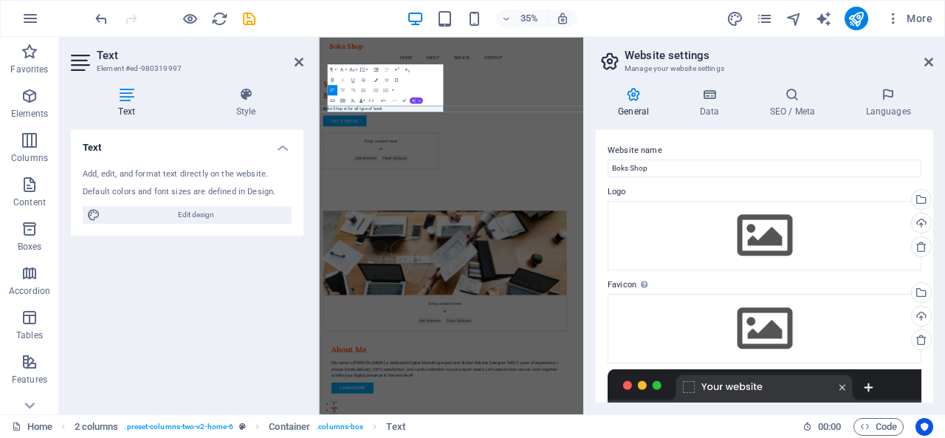
click at [412, 100] on icon "button" at bounding box center [413, 100] width 4 height 4
drag, startPoint x: 388, startPoint y: 123, endPoint x: 405, endPoint y: 123, distance: 17.0
click at [388, 123] on link "Make longer" at bounding box center [381, 124] width 50 height 8
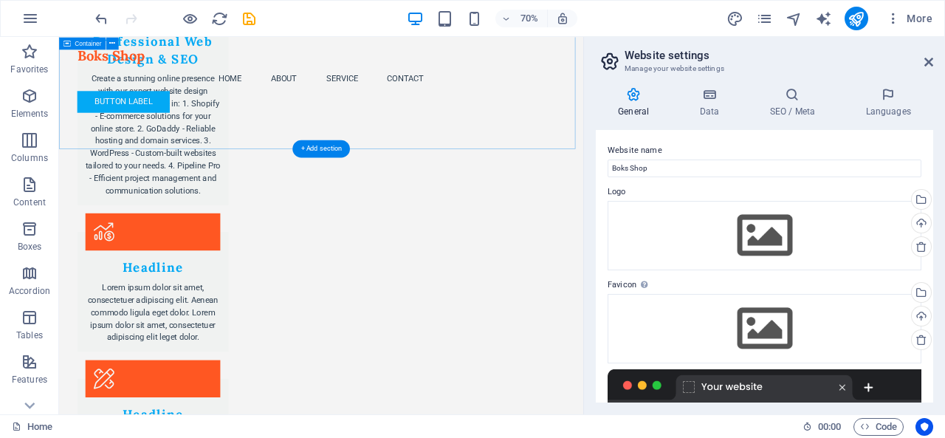
scroll to position [1727, 0]
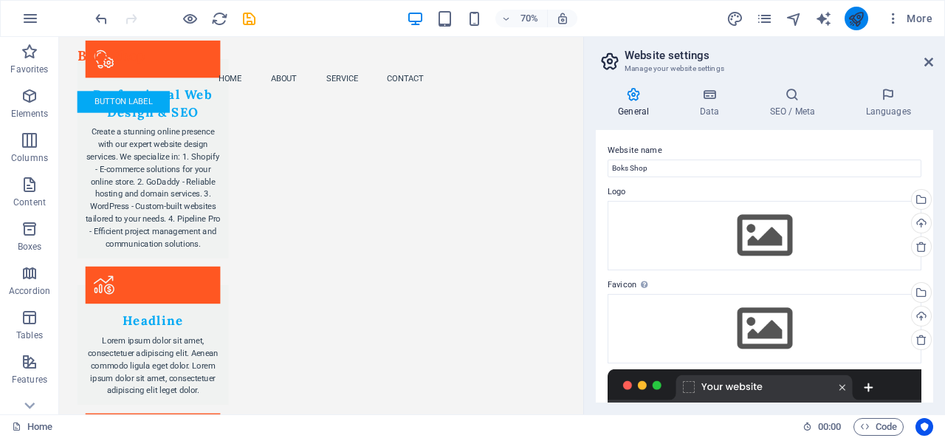
click at [858, 13] on icon "publish" at bounding box center [855, 18] width 17 height 17
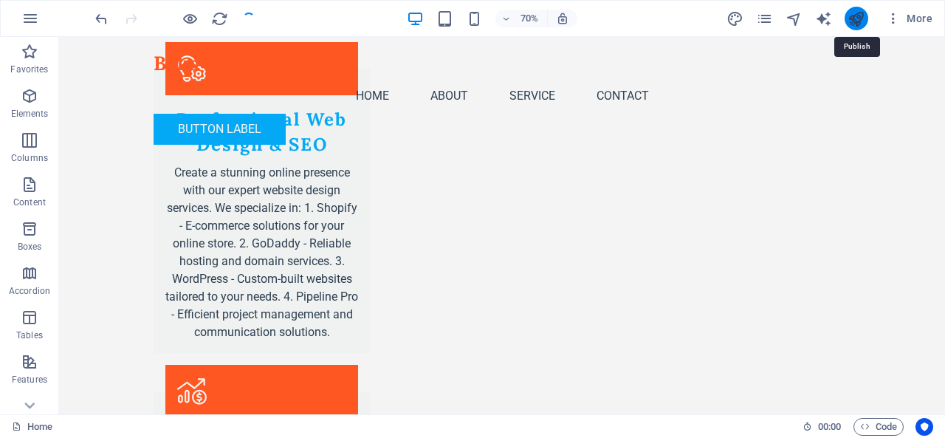
checkbox input "false"
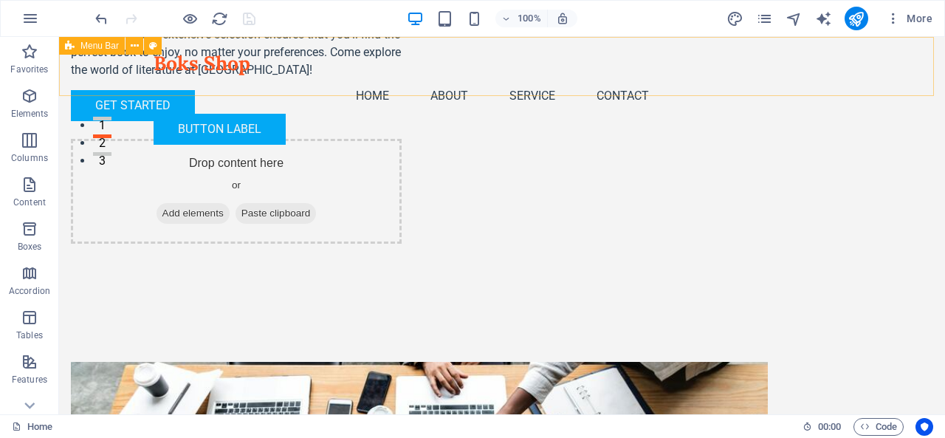
scroll to position [369, 0]
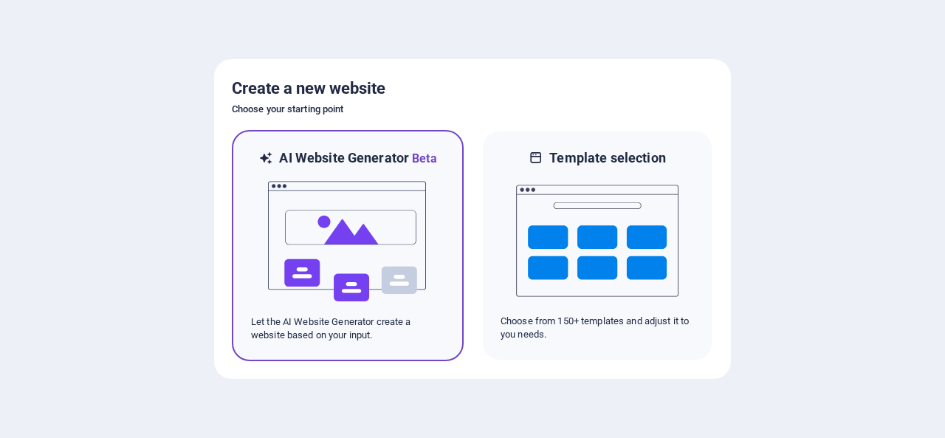
click at [391, 222] on img at bounding box center [347, 242] width 162 height 148
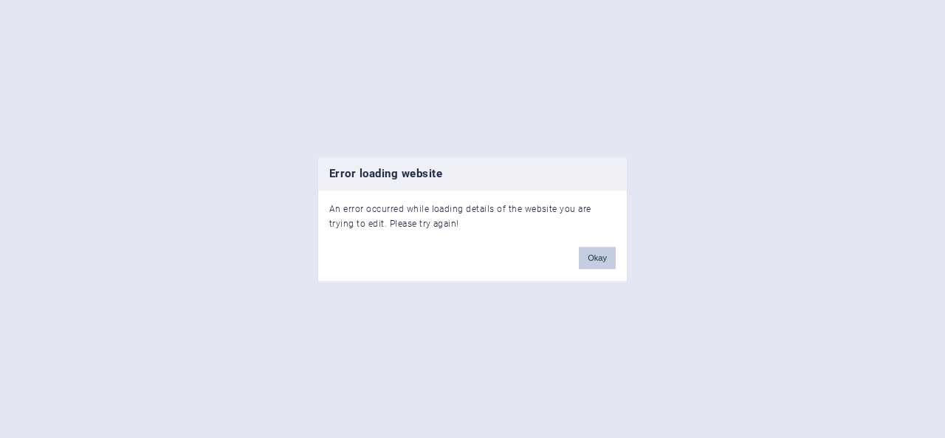
click at [587, 253] on button "Okay" at bounding box center [597, 258] width 37 height 22
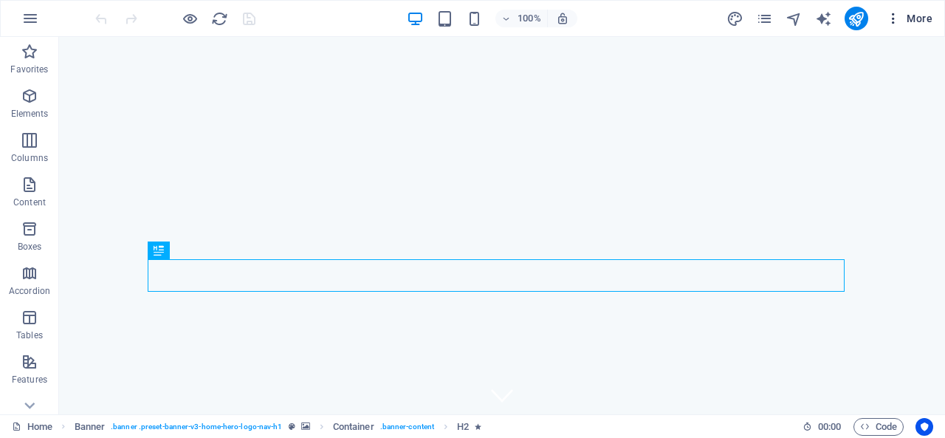
click at [925, 18] on span "More" at bounding box center [909, 18] width 46 height 15
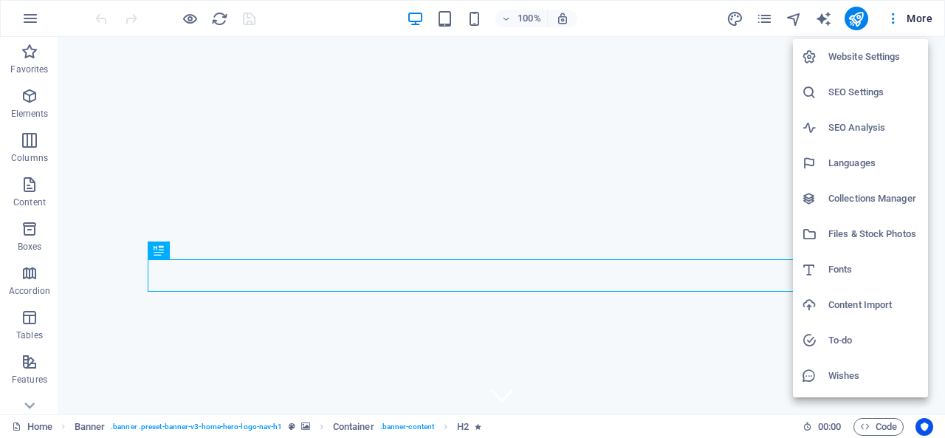
click at [853, 61] on h6 "Website Settings" at bounding box center [873, 57] width 91 height 18
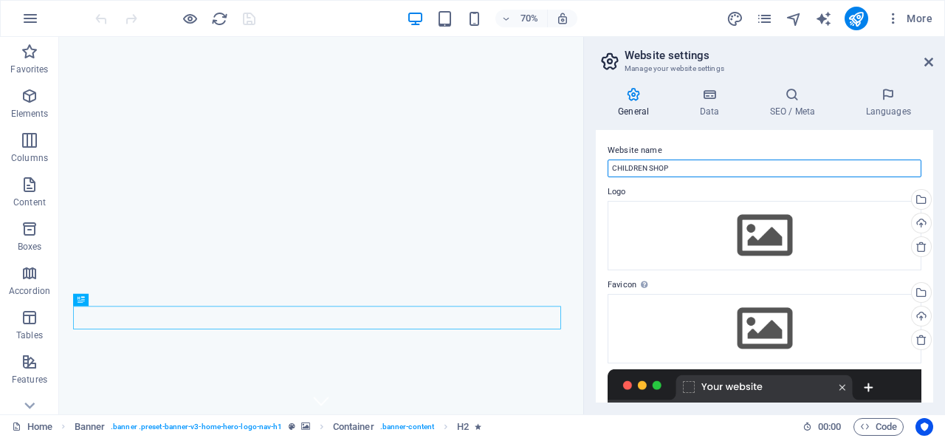
click at [712, 169] on input "CHILDREN SHOP" at bounding box center [764, 168] width 314 height 18
paste input "<meta name="facebook-domain-verification" content="zjkfvx72nmukz52fpfz0ziwy9mt9…"
type input "<meta name="facebook-domain-verification" content="zjkfvx72nmukz52fpfz0ziwy9mt9…"
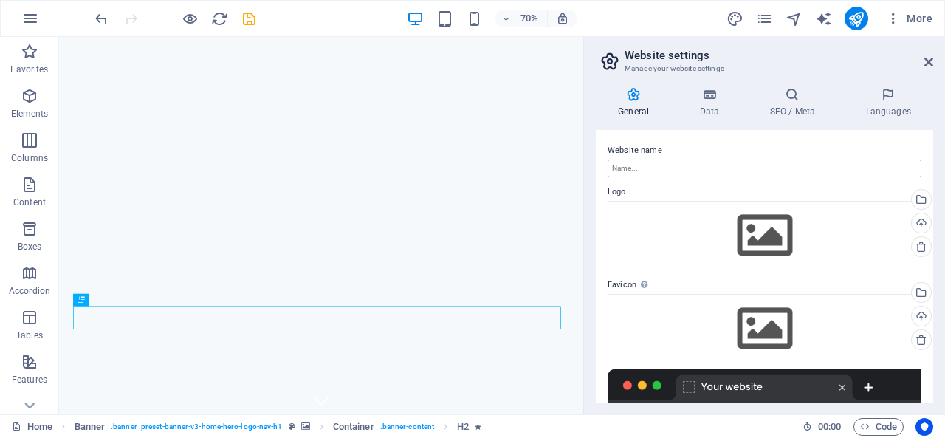
click at [676, 169] on input "Website name" at bounding box center [764, 168] width 314 height 18
type input "J"
type input "SJEWELLERY"
click at [728, 137] on div "Website name SJEWELLERY Logo Drag files here, click to choose files or select f…" at bounding box center [764, 266] width 337 height 272
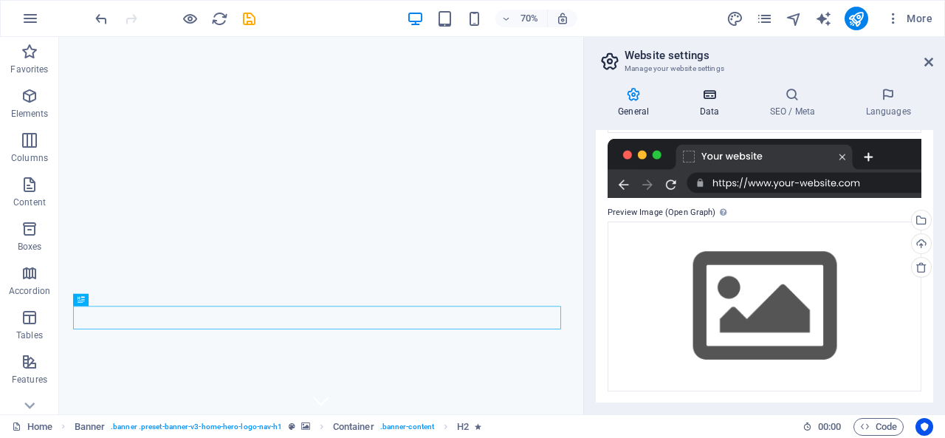
click at [712, 97] on icon at bounding box center [709, 94] width 64 height 15
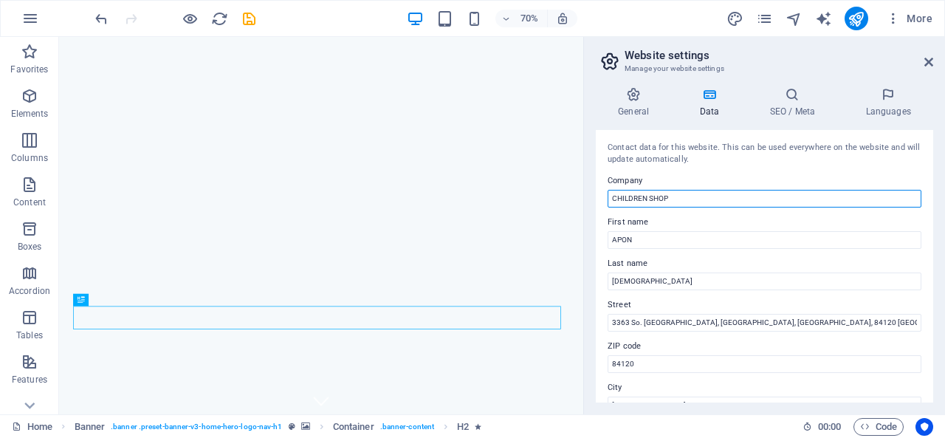
click at [722, 197] on input "CHILDREN SHOP" at bounding box center [764, 199] width 314 height 18
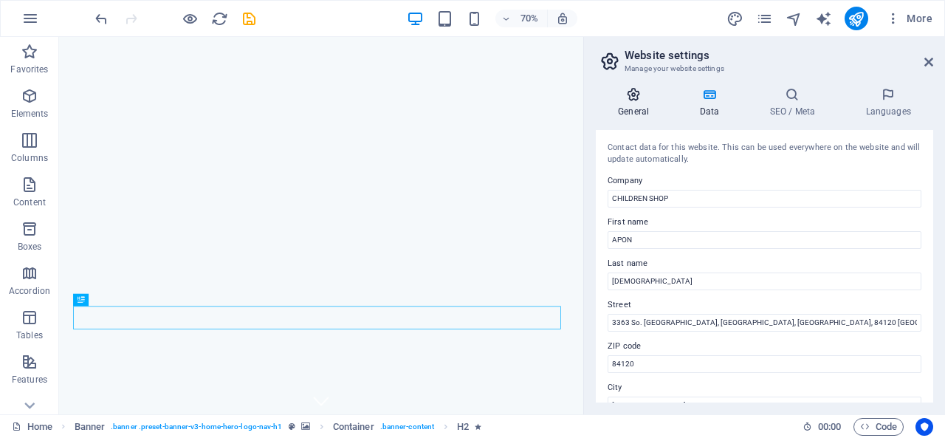
click at [630, 102] on h4 "General" at bounding box center [636, 102] width 81 height 31
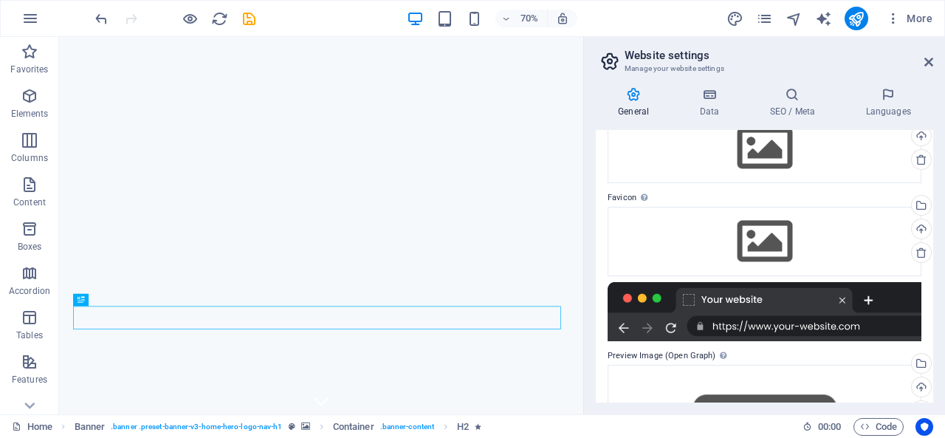
scroll to position [0, 0]
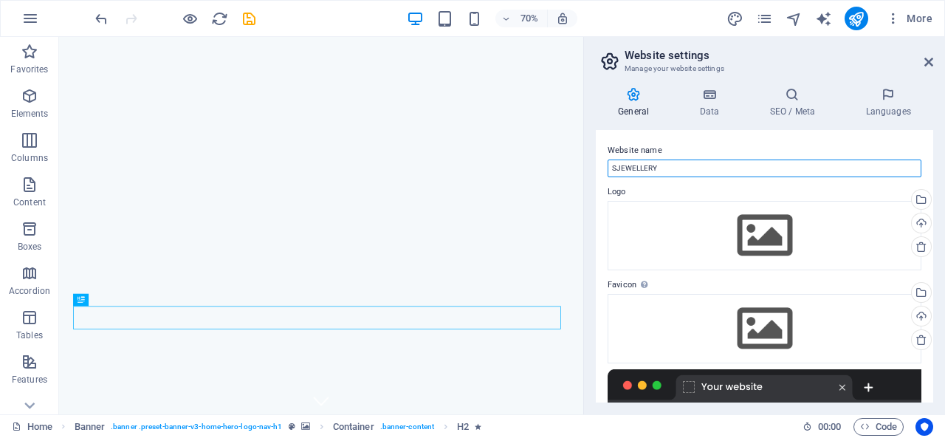
click at [695, 168] on input "SJEWELLERY" at bounding box center [764, 168] width 314 height 18
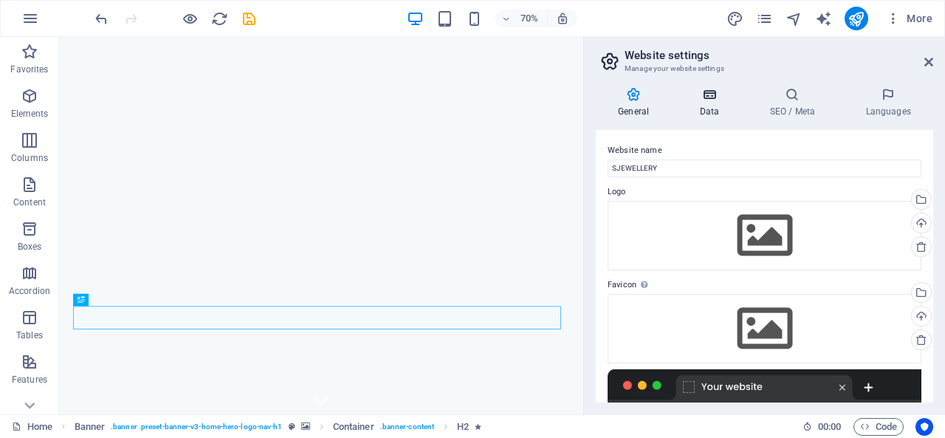
click at [716, 94] on icon at bounding box center [709, 94] width 64 height 15
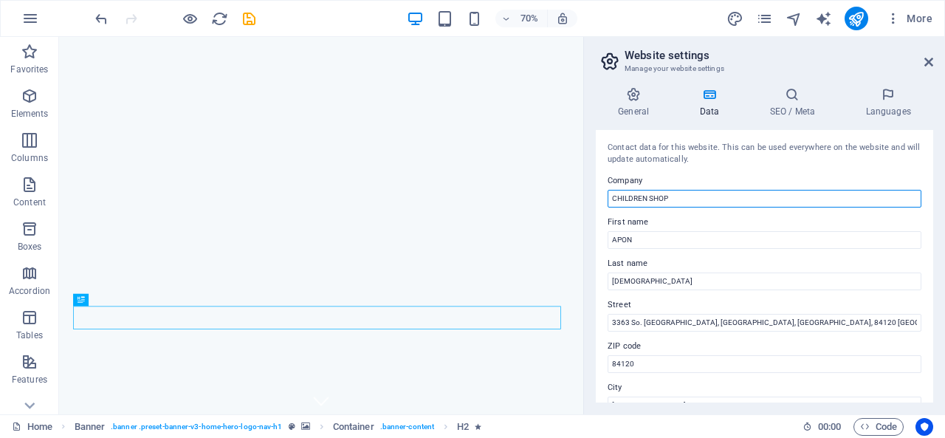
click at [706, 194] on input "CHILDREN SHOP" at bounding box center [764, 199] width 314 height 18
paste input "SJEWELLERY"
type input "SJEWELLERY"
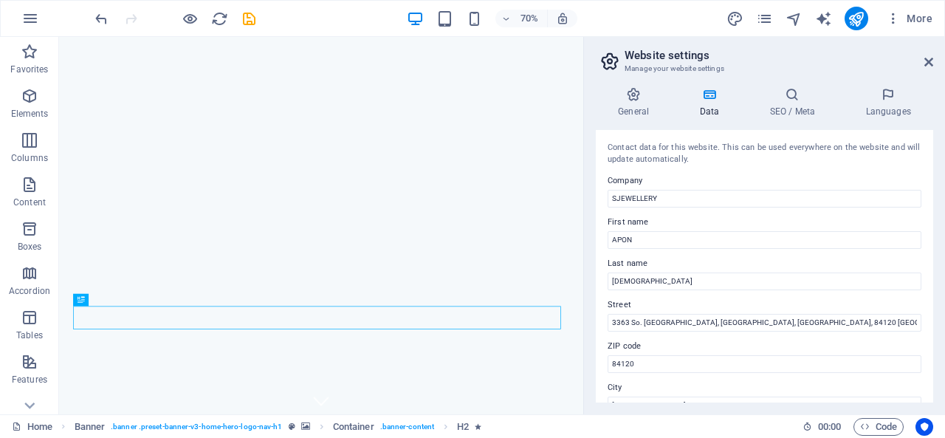
click at [701, 172] on label "Company" at bounding box center [764, 181] width 314 height 18
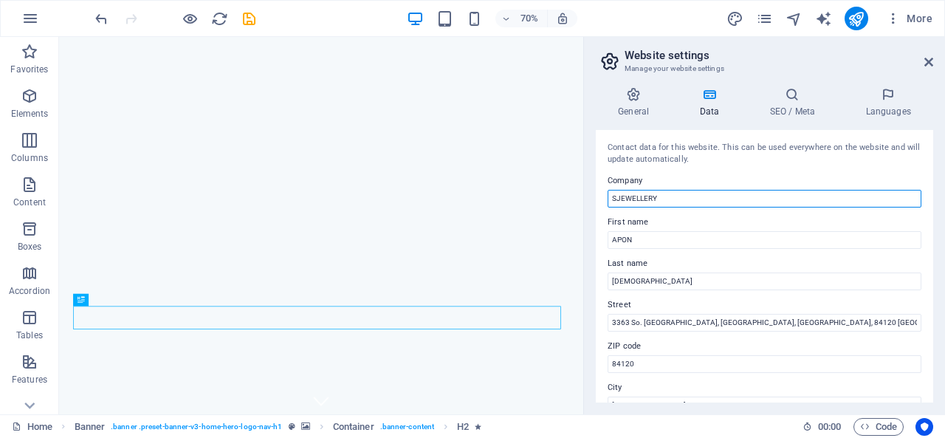
click at [701, 190] on input "SJEWELLERY" at bounding box center [764, 199] width 314 height 18
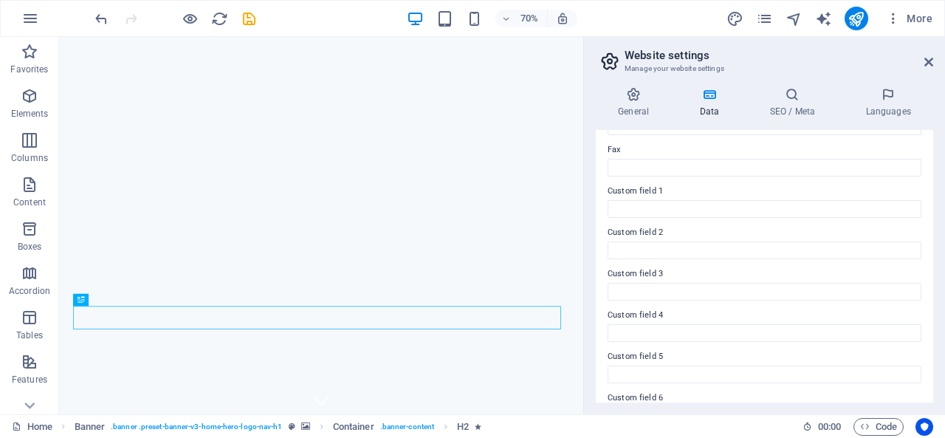
scroll to position [436, 0]
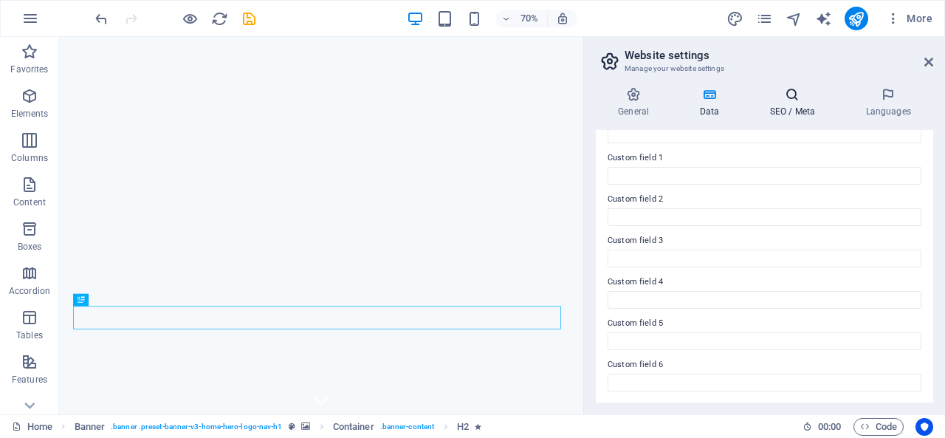
click at [803, 104] on h4 "SEO / Meta" at bounding box center [795, 102] width 96 height 31
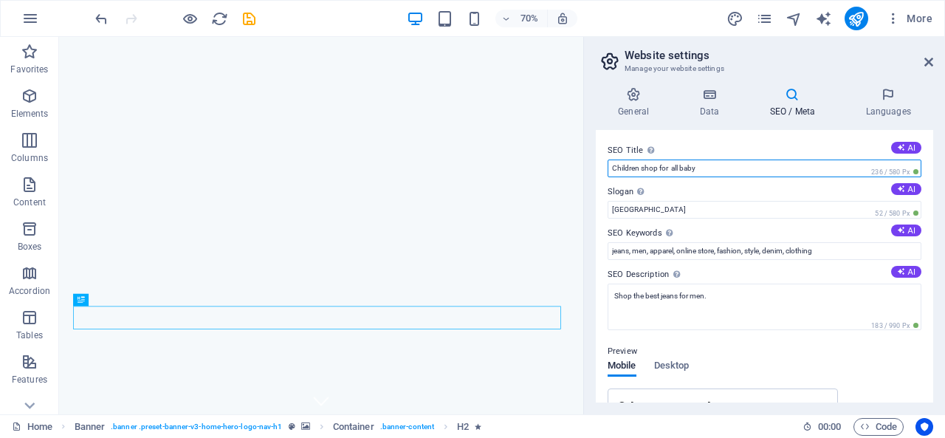
click at [731, 167] on input "Children shop for all baby" at bounding box center [764, 168] width 314 height 18
click at [648, 168] on input "Children shop for all baby" at bounding box center [764, 168] width 314 height 18
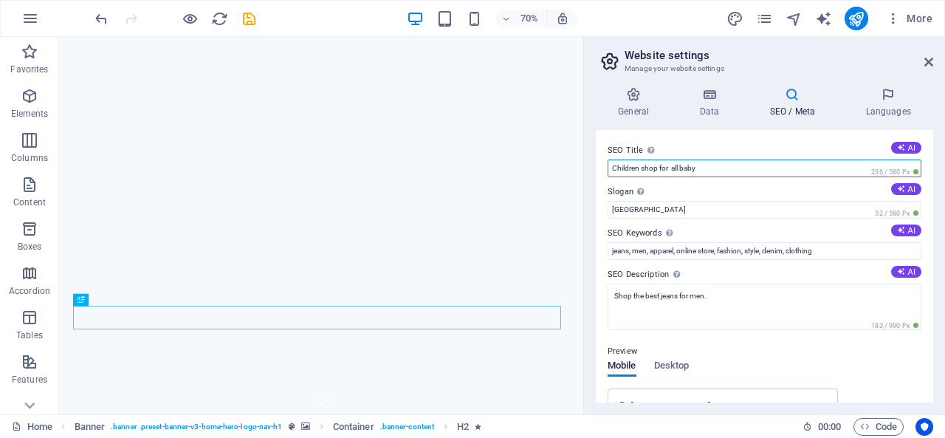
click at [648, 168] on input "Children shop for all baby" at bounding box center [764, 168] width 314 height 18
click at [655, 165] on input "Children shop for all baby" at bounding box center [764, 168] width 314 height 18
drag, startPoint x: 655, startPoint y: 165, endPoint x: 597, endPoint y: 169, distance: 58.5
click at [597, 169] on div "SEO Title The title of your website - make it something that stands out in sear…" at bounding box center [764, 266] width 337 height 272
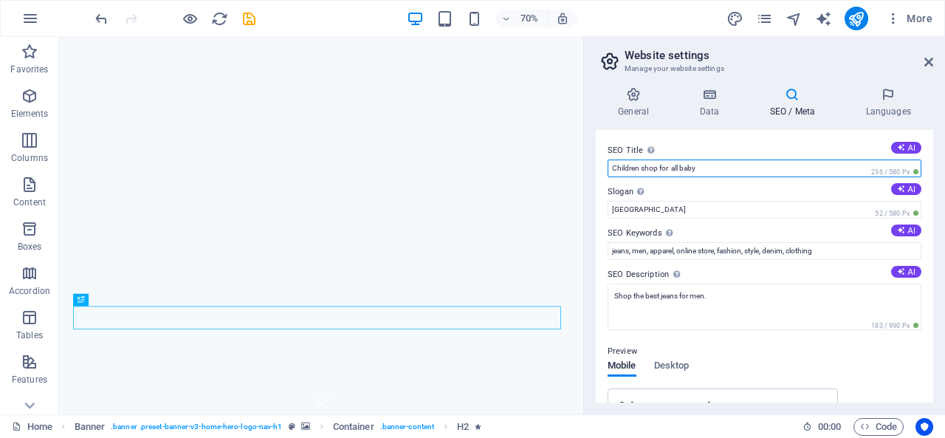
paste input "SJEWELLERY"
click at [735, 169] on input "SJEWELLERY for all baby" at bounding box center [764, 168] width 314 height 18
type input "SJEWELLERY for all Womens"
click at [733, 137] on div "SEO Title The title of your website - make it something that stands out in sear…" at bounding box center [764, 266] width 337 height 272
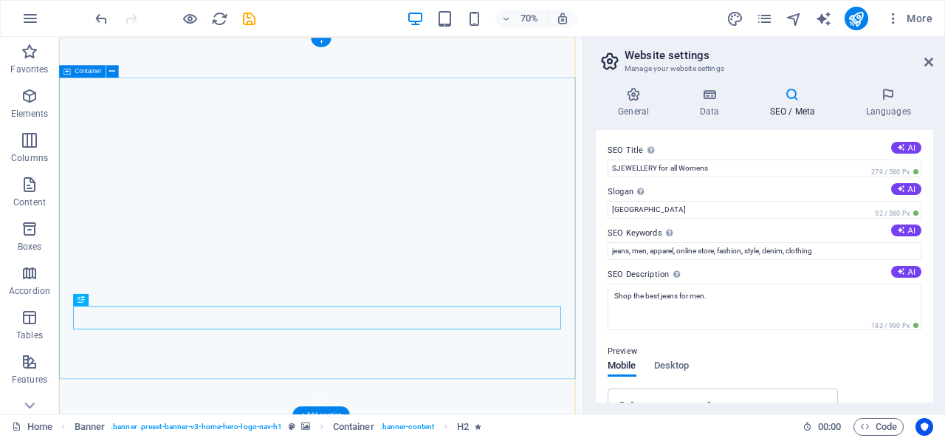
scroll to position [148, 0]
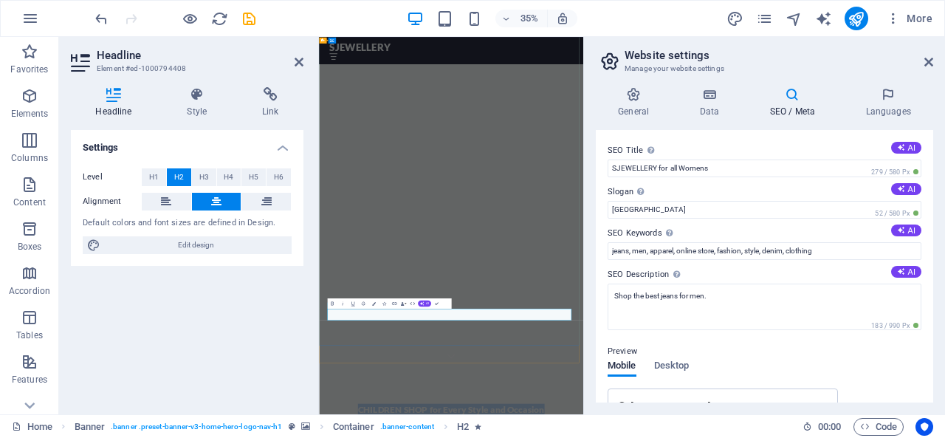
drag, startPoint x: 628, startPoint y: 826, endPoint x: 430, endPoint y: 827, distance: 198.5
click at [426, 303] on span "AI" at bounding box center [427, 303] width 3 height 3
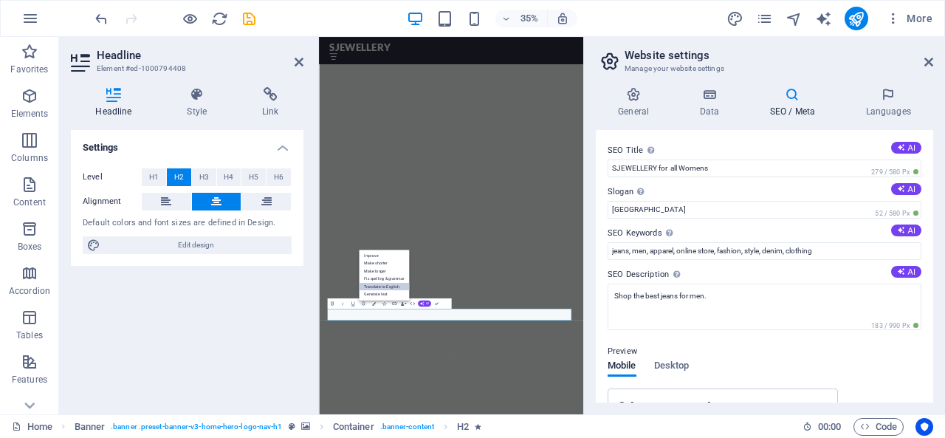
click at [388, 283] on link "Translate to English" at bounding box center [384, 287] width 50 height 8
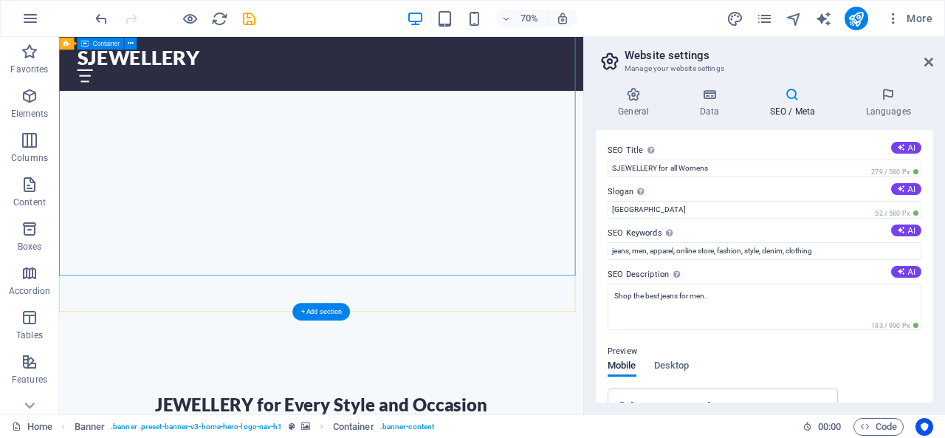
scroll to position [221, 0]
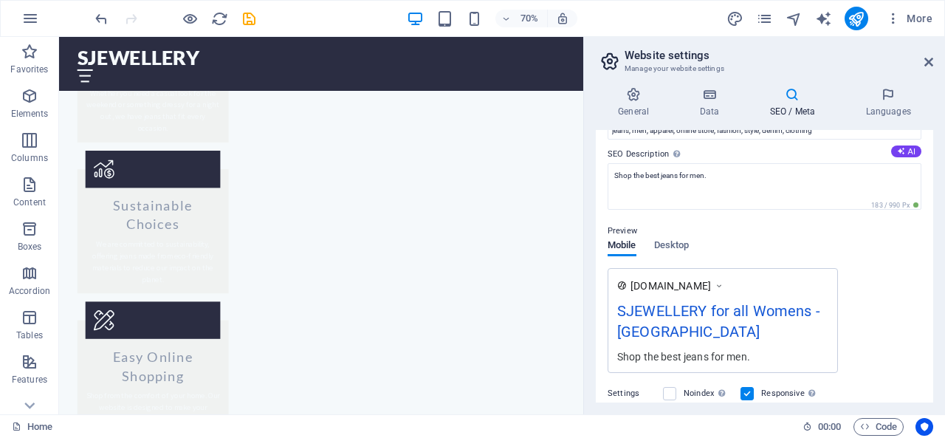
scroll to position [0, 0]
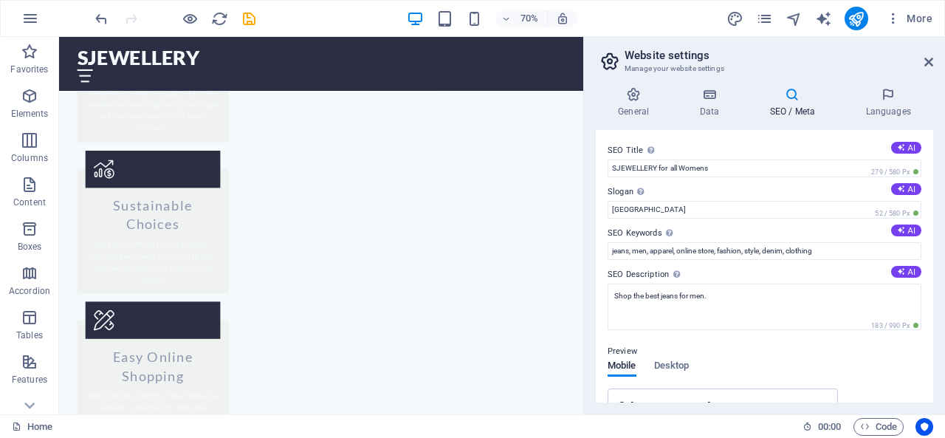
click at [760, 131] on div "SEO Title The title of your website - make it something that stands out in sear…" at bounding box center [764, 266] width 337 height 272
click at [695, 91] on icon at bounding box center [709, 94] width 64 height 15
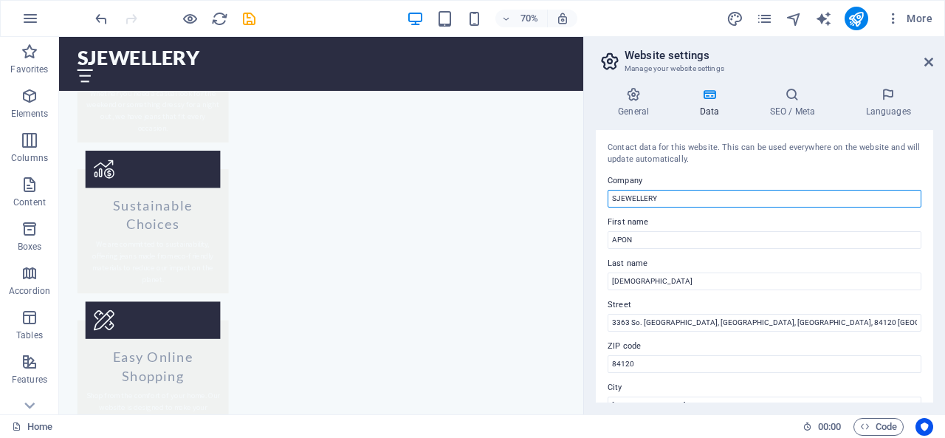
click at [652, 196] on input "SJEWELLERY" at bounding box center [764, 199] width 314 height 18
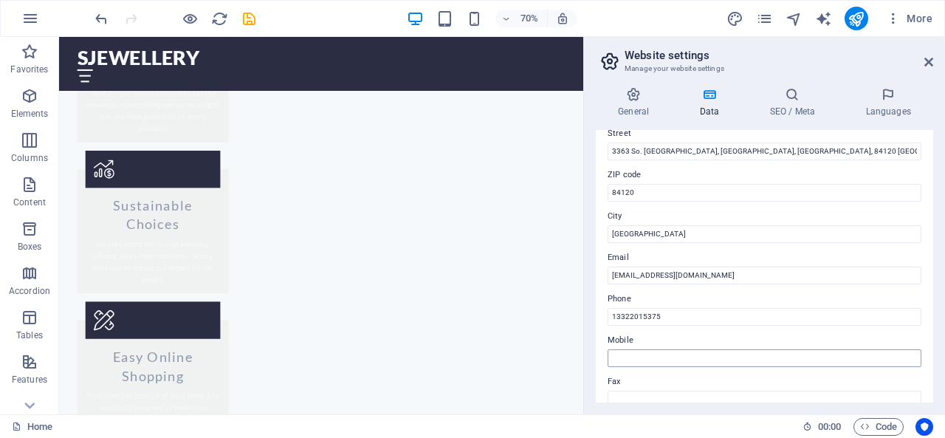
scroll to position [221, 0]
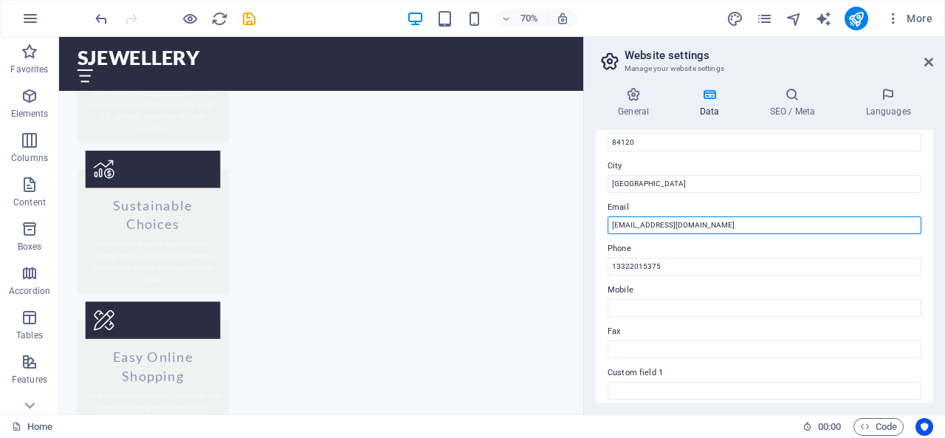
drag, startPoint x: 633, startPoint y: 224, endPoint x: 731, endPoint y: 224, distance: 98.2
click at [731, 224] on input "info@childrenshop.com" at bounding box center [764, 225] width 314 height 18
paste input "SJEWELLERY"
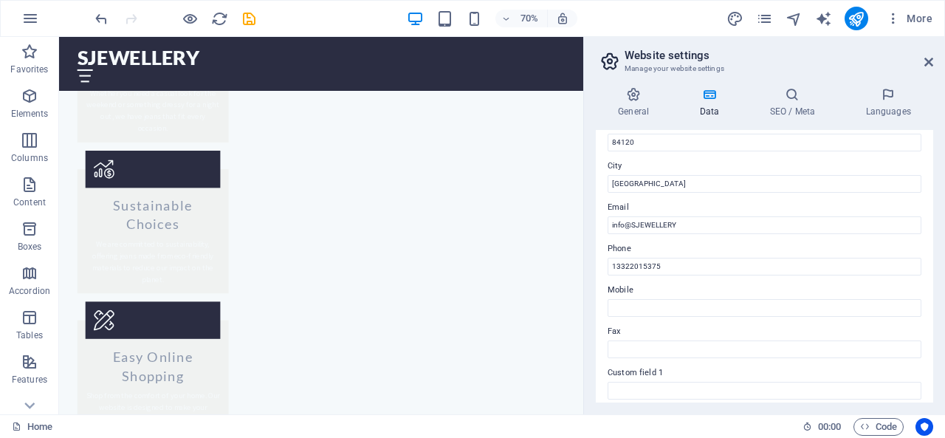
click at [679, 204] on label "Email" at bounding box center [764, 208] width 314 height 18
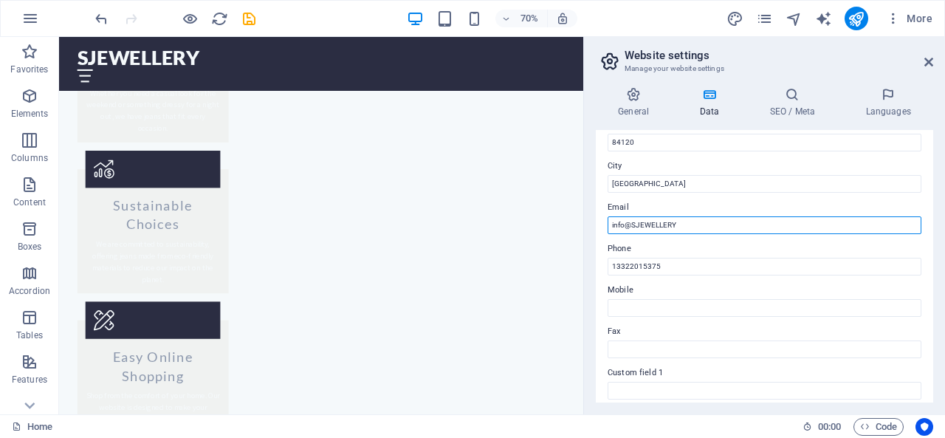
click at [679, 216] on input "info@SJEWELLERY" at bounding box center [764, 225] width 314 height 18
type input "info@SJEWELLERY.COM"
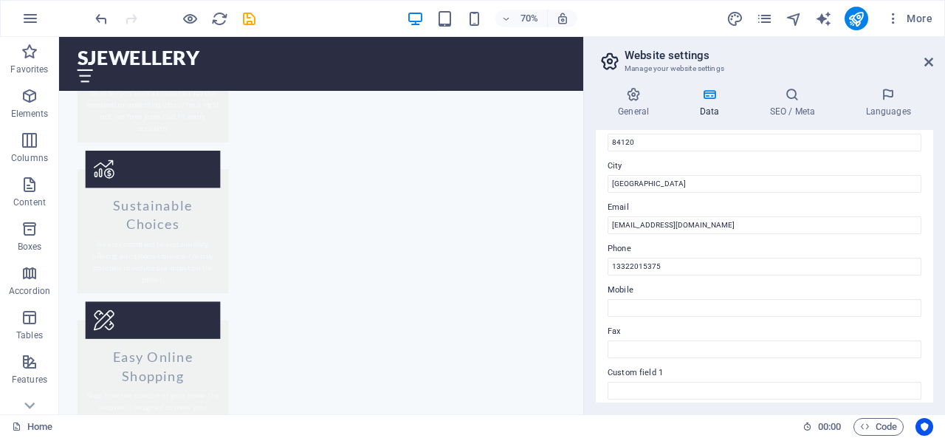
click at [721, 209] on label "Email" at bounding box center [764, 208] width 314 height 18
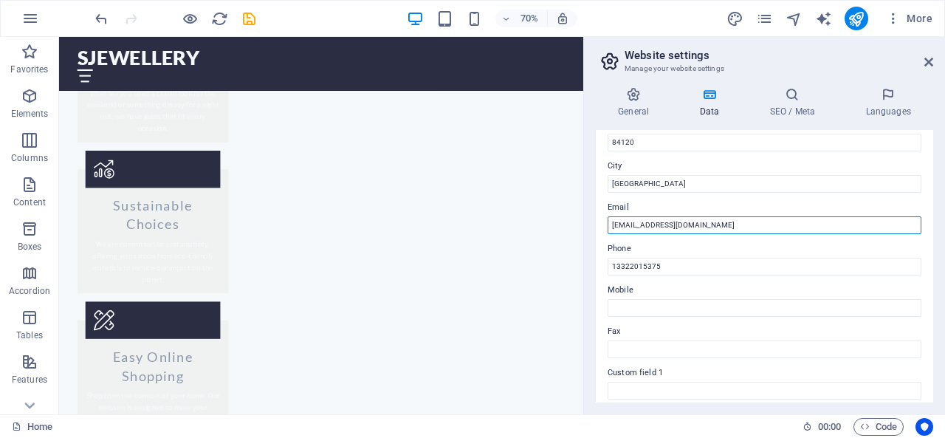
click at [721, 216] on input "info@SJEWELLERY.COM" at bounding box center [764, 225] width 314 height 18
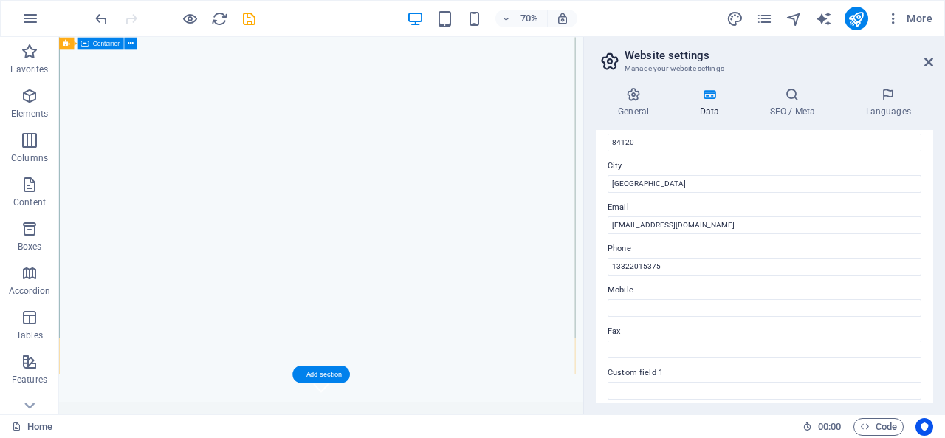
scroll to position [0, 0]
click at [856, 17] on icon "publish" at bounding box center [855, 18] width 17 height 17
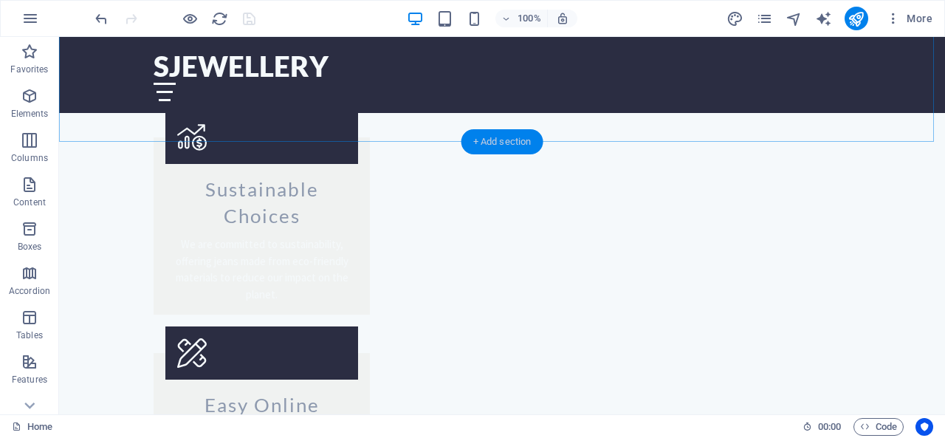
scroll to position [1846, 0]
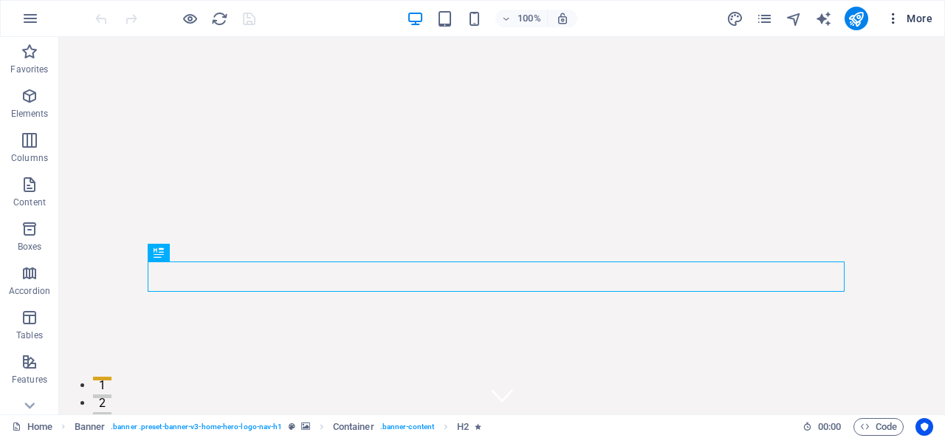
click at [916, 18] on span "More" at bounding box center [909, 18] width 46 height 15
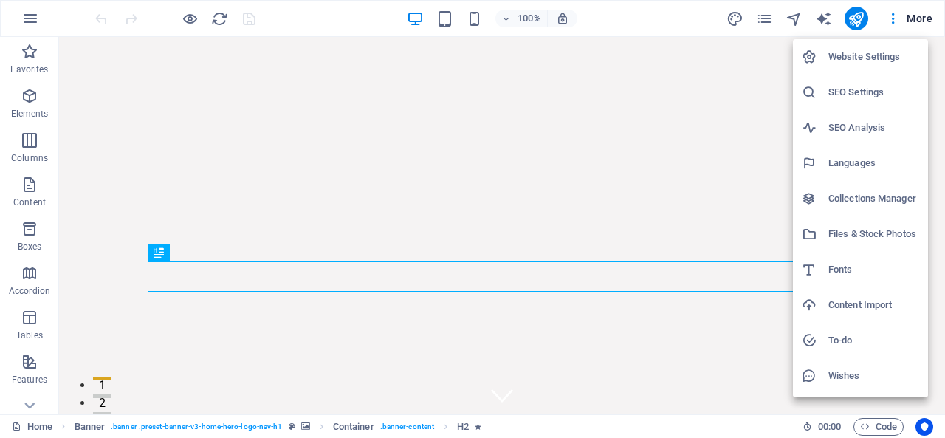
click at [849, 50] on h6 "Website Settings" at bounding box center [873, 57] width 91 height 18
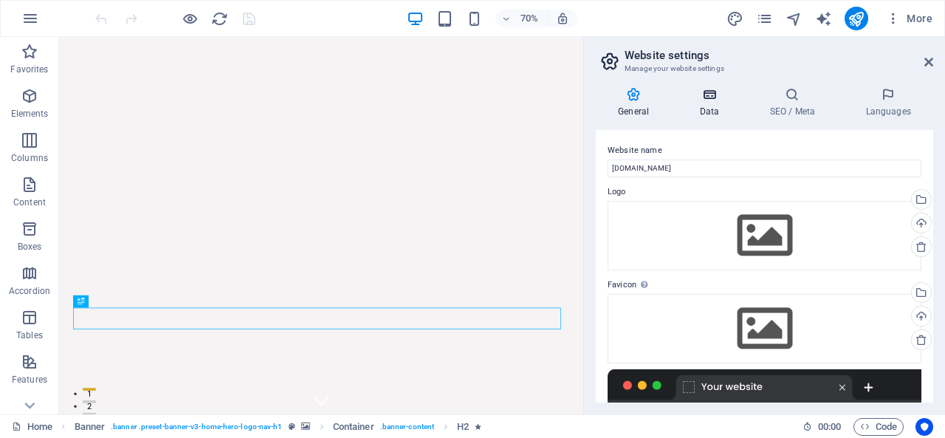
click at [713, 106] on h4 "Data" at bounding box center [712, 102] width 70 height 31
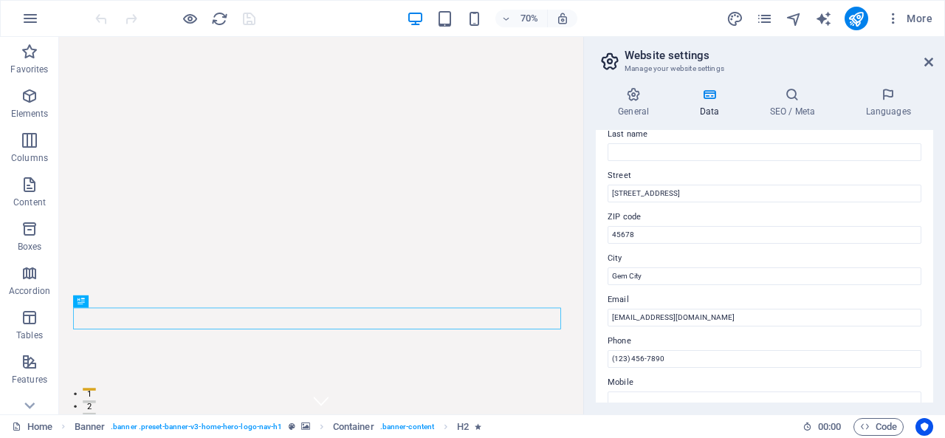
scroll to position [67, 0]
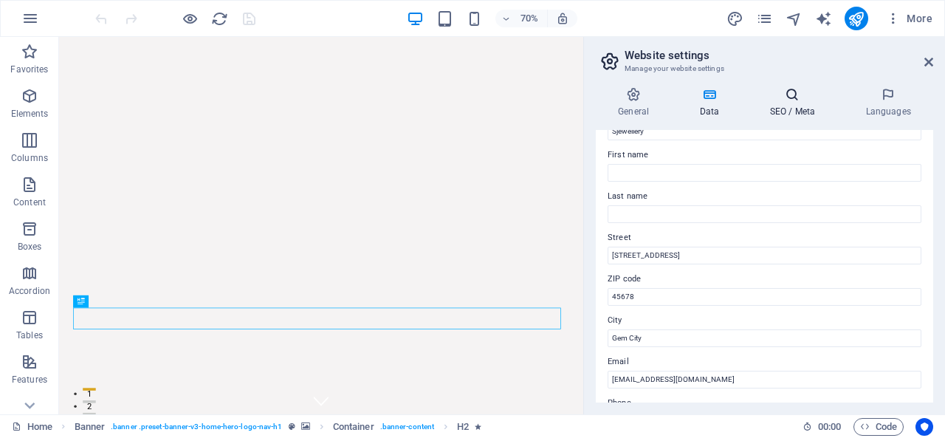
click at [785, 113] on h4 "SEO / Meta" at bounding box center [795, 102] width 96 height 31
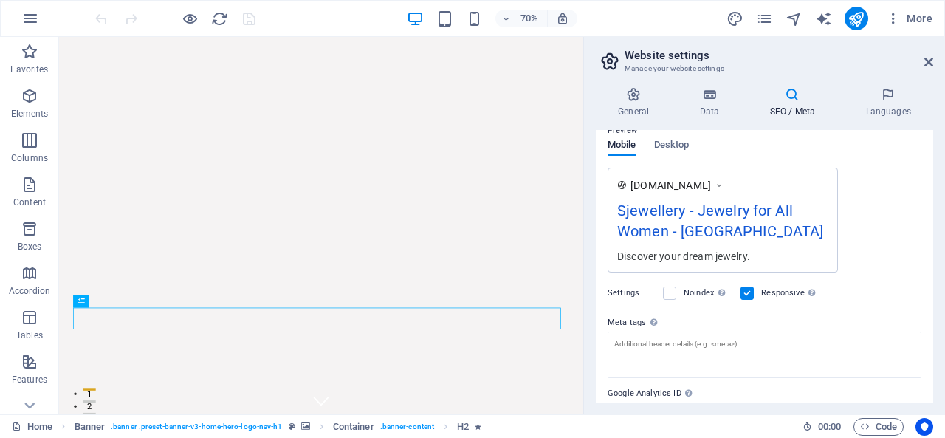
scroll to position [289, 0]
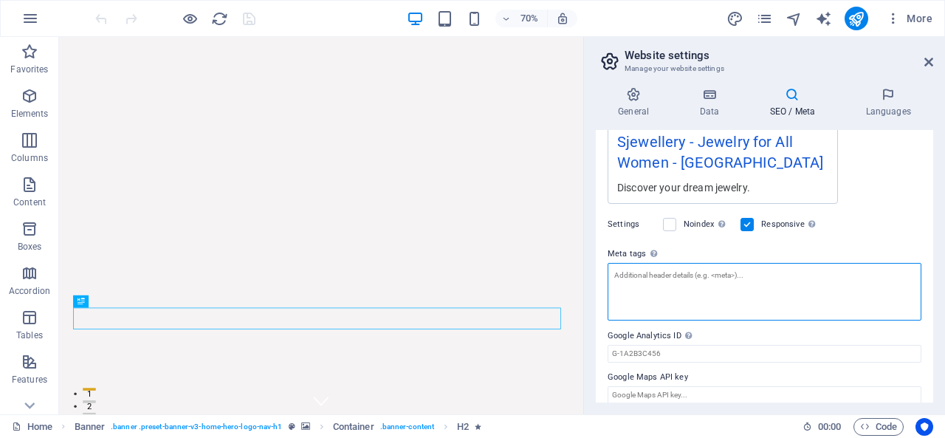
click at [723, 278] on textarea "Meta tags Enter HTML code here that will be placed inside the tags of your webs…" at bounding box center [764, 292] width 314 height 58
paste textarea "<meta name="facebook-domain-verification" content="zjkfvx72nmukz52fpfz0ziwy9mt9…"
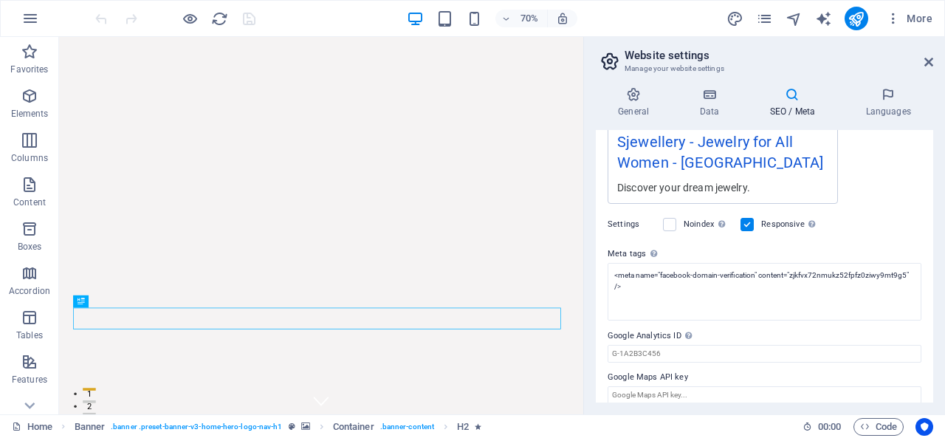
type textarea "<meta name="facebook-domain-verification" content="zjkfvx72nmukz52fpfz0ziwy9mt9…"
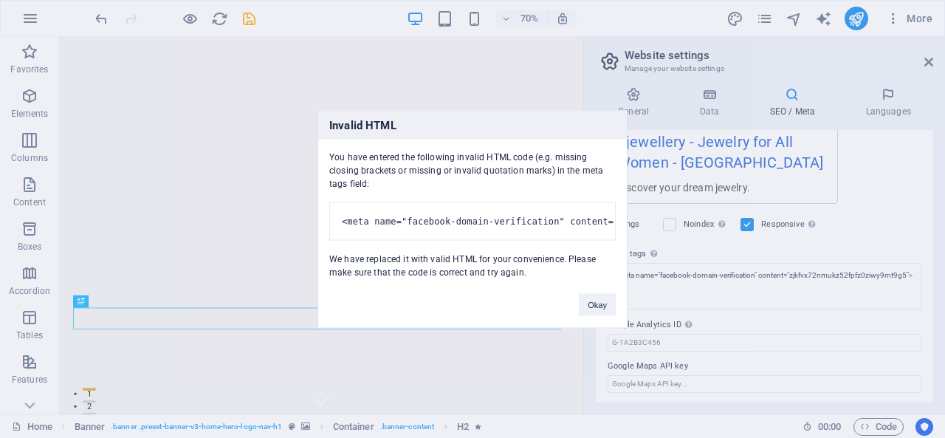
click at [851, 244] on body "Sjewellery Home Favorites Elements Columns Content Boxes Accordion Tables Featu…" at bounding box center [472, 219] width 945 height 438
click at [592, 304] on button "Okay" at bounding box center [597, 304] width 37 height 22
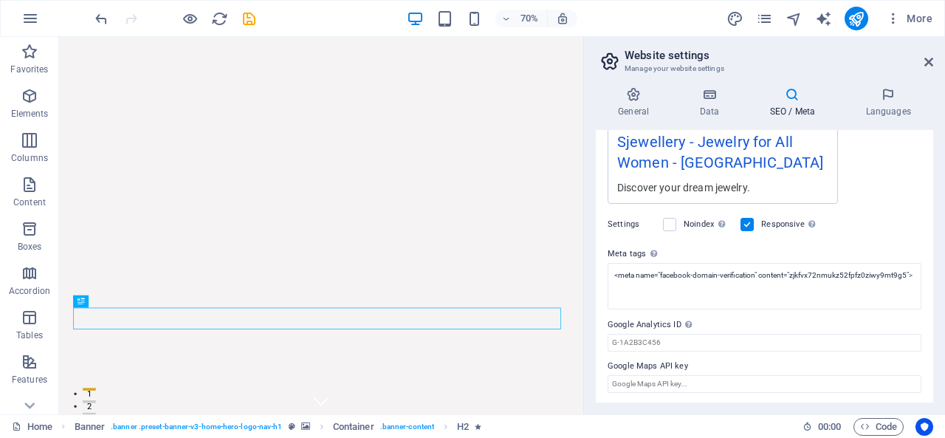
click at [900, 159] on div "[DOMAIN_NAME] Sjewellery - Jewelry for All Women - [GEOGRAPHIC_DATA] Discover y…" at bounding box center [764, 151] width 314 height 105
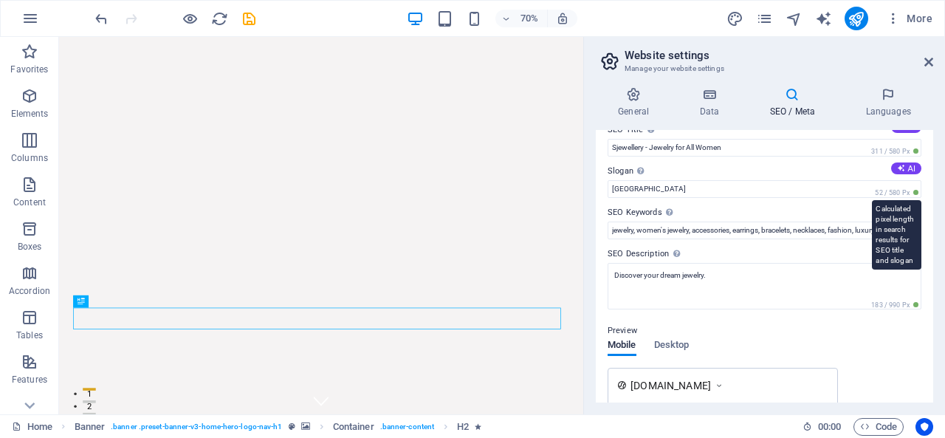
scroll to position [0, 0]
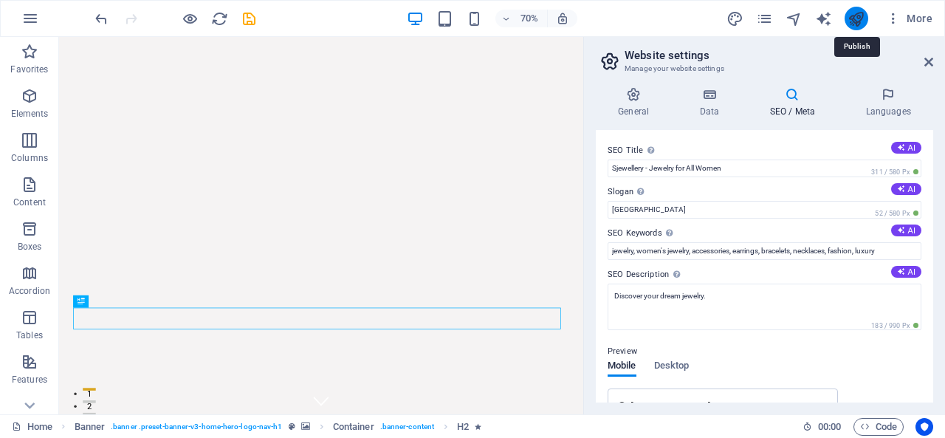
drag, startPoint x: 857, startPoint y: 21, endPoint x: 720, endPoint y: 23, distance: 137.3
click at [857, 21] on icon "publish" at bounding box center [855, 18] width 17 height 17
